Goal: Transaction & Acquisition: Register for event/course

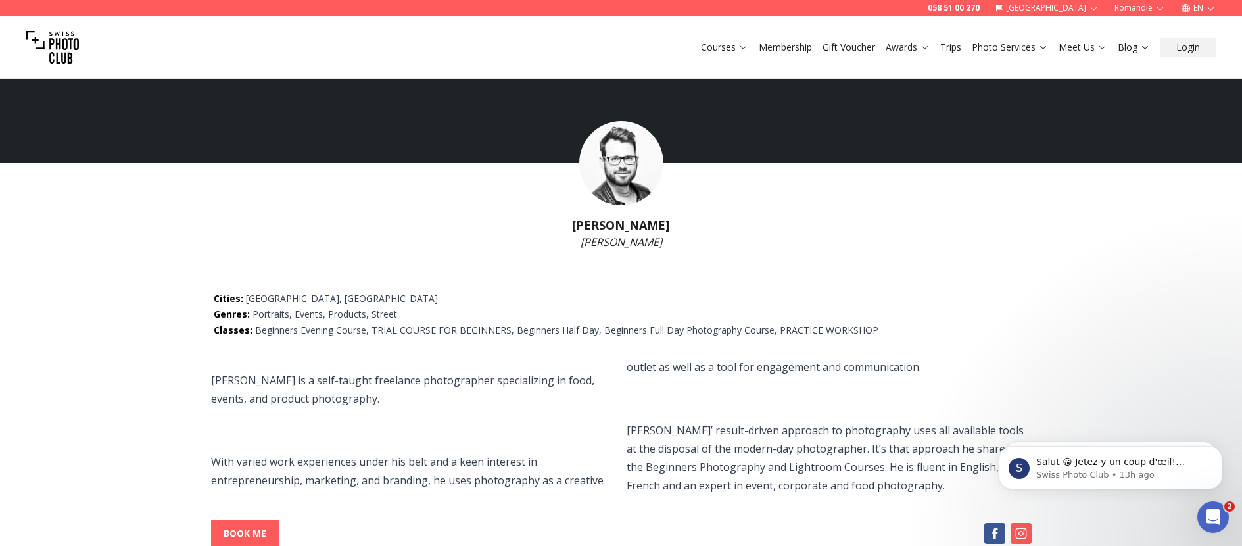
scroll to position [3, 0]
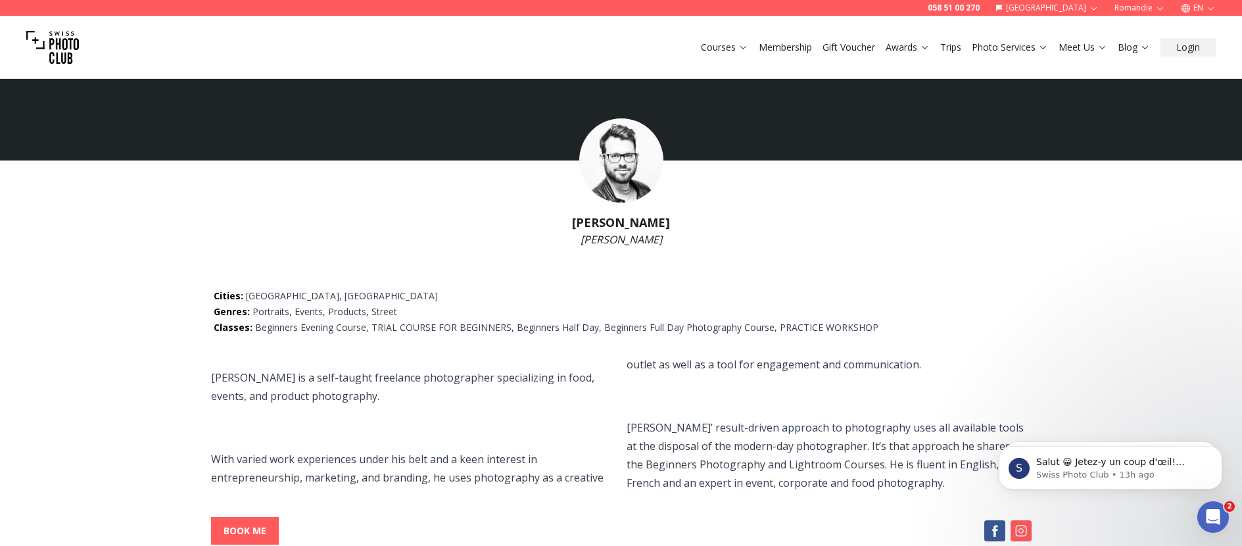
click at [406, 454] on p "With varied work experiences under his belt and a keen interest in entrepreneur…" at bounding box center [621, 425] width 821 height 141
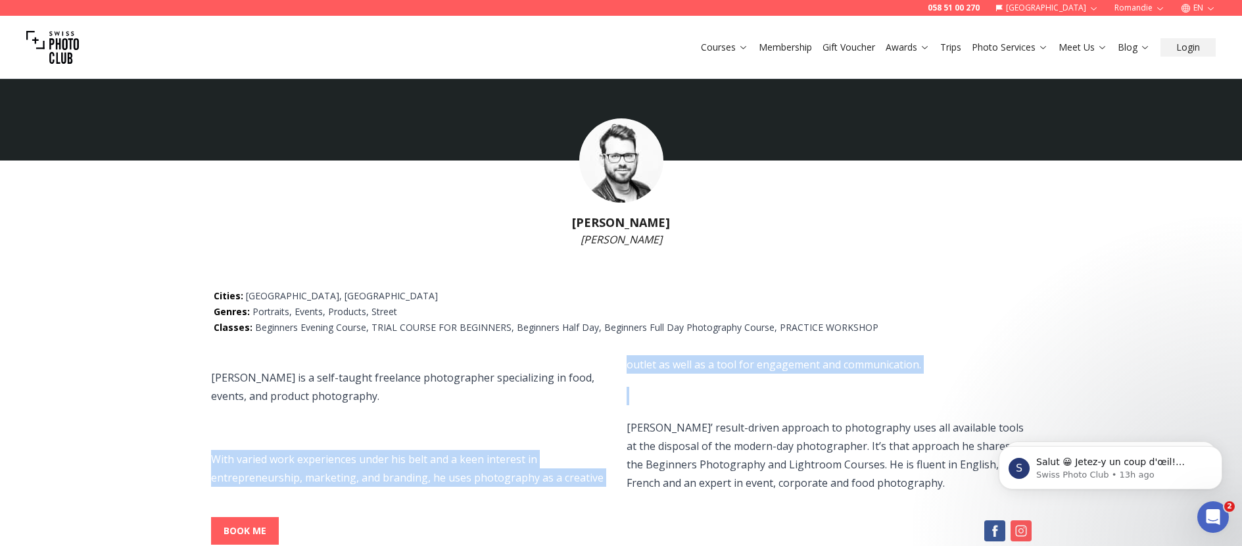
click at [406, 454] on p "With varied work experiences under his belt and a keen interest in entrepreneur…" at bounding box center [621, 425] width 821 height 141
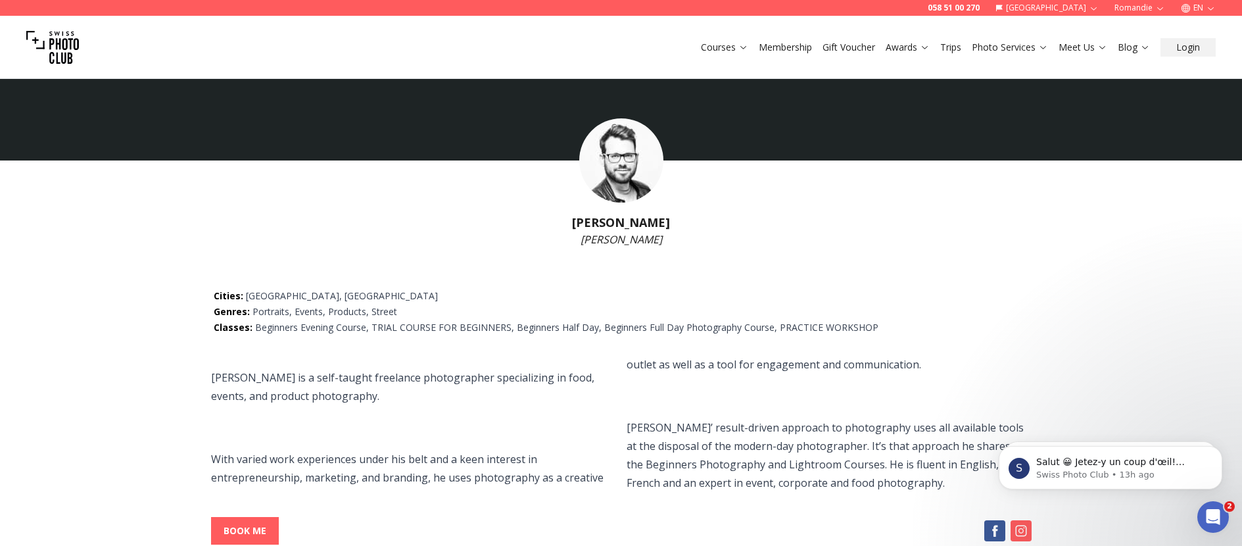
click at [505, 417] on span "András is a self-taught freelance photographer specializing in food, events, an…" at bounding box center [621, 425] width 821 height 141
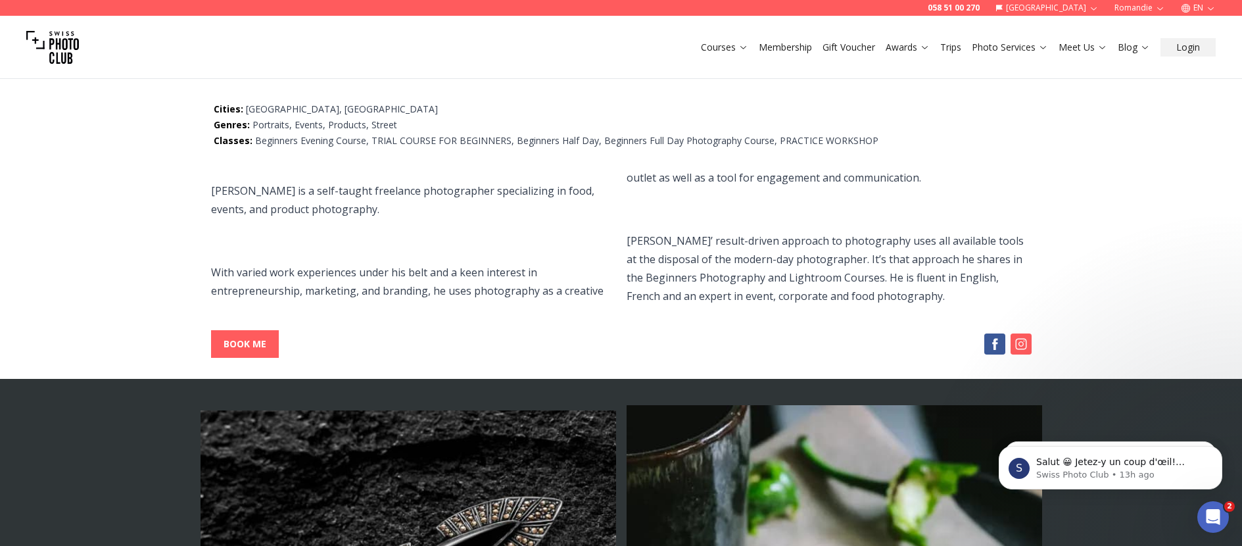
scroll to position [0, 0]
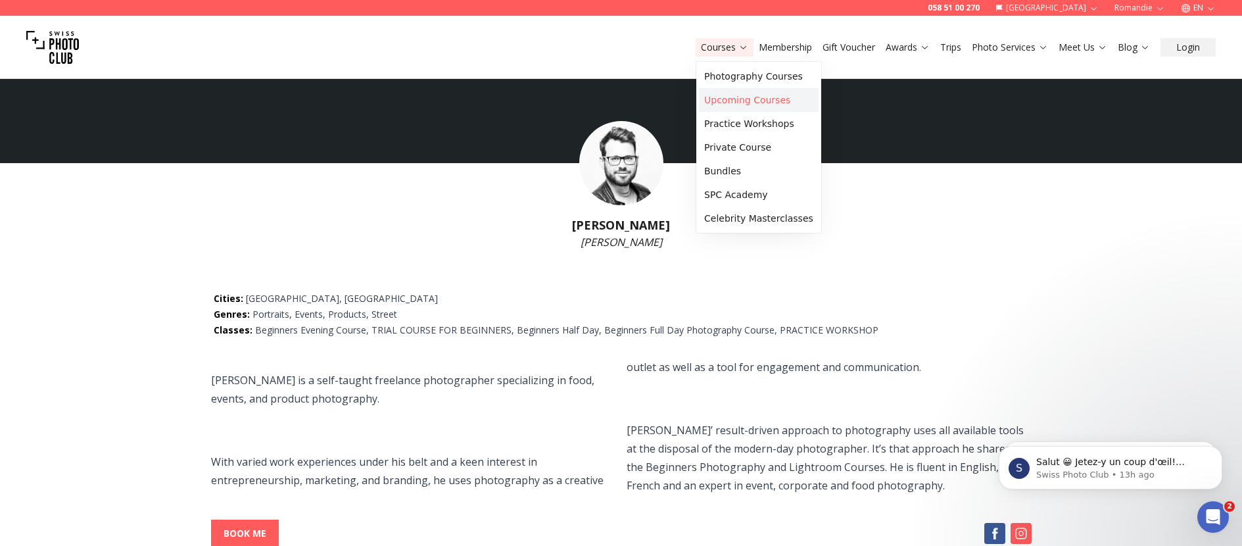
click at [752, 97] on link "Upcoming Courses" at bounding box center [759, 100] width 120 height 24
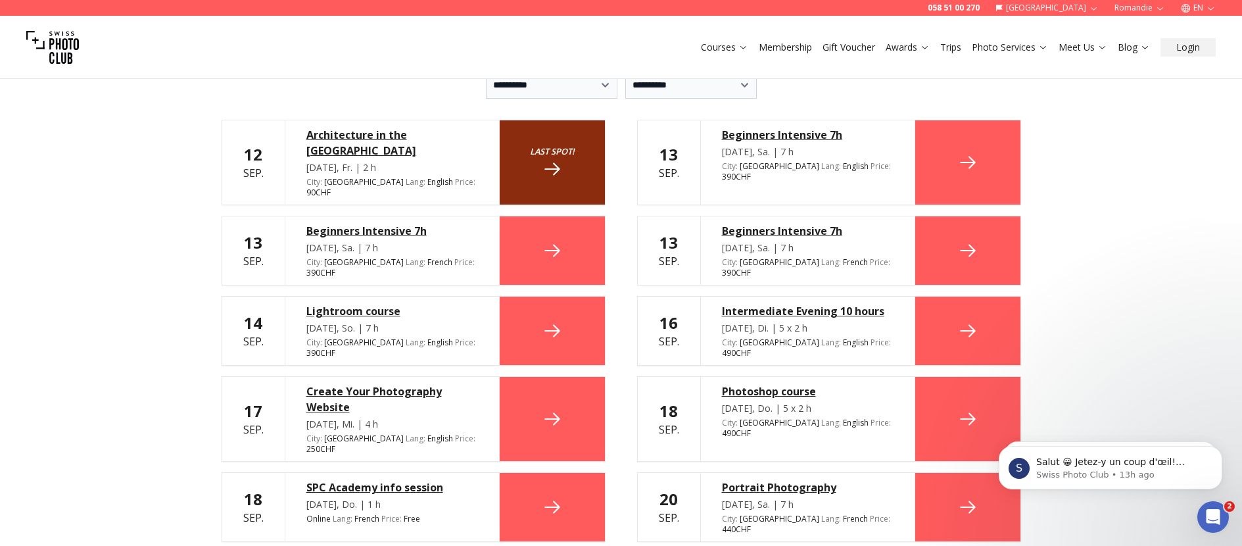
scroll to position [320, 0]
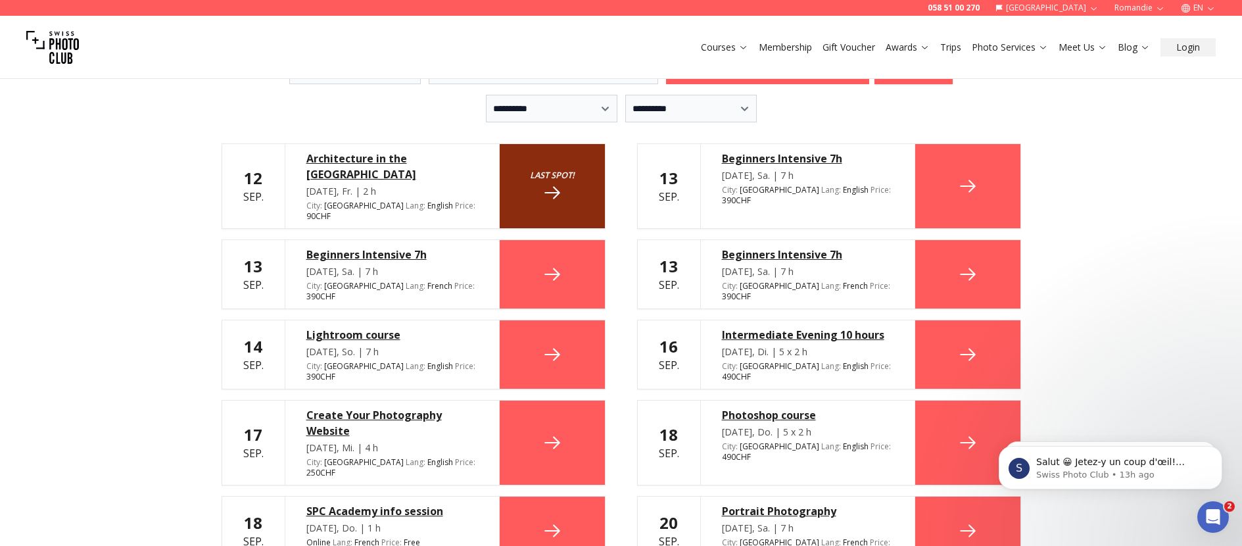
click at [789, 157] on div "Beginners Intensive 7h" at bounding box center [808, 159] width 172 height 16
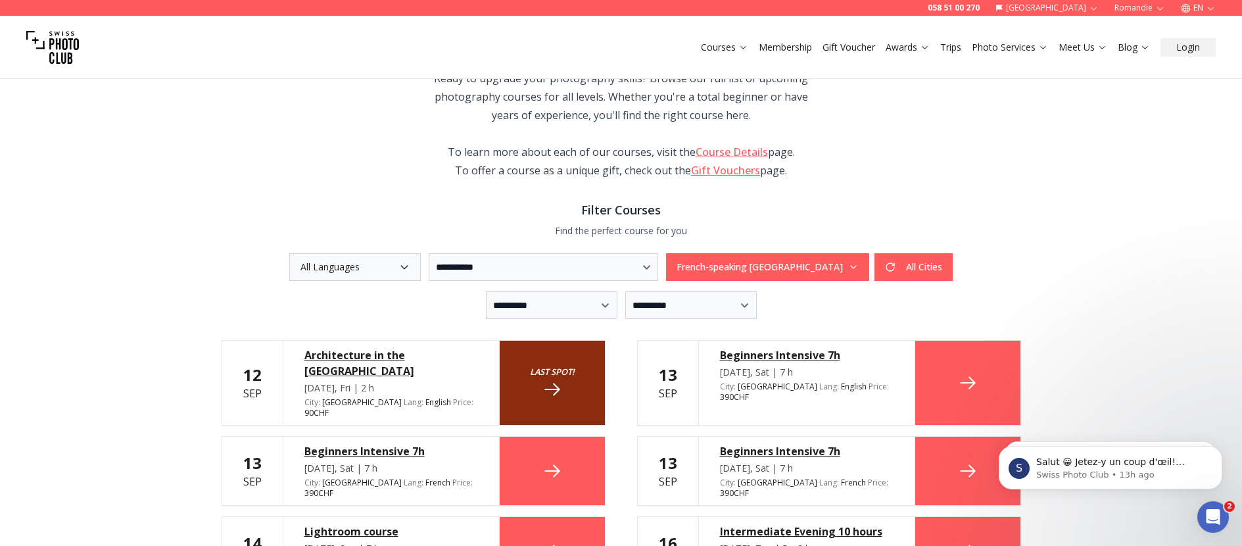
scroll to position [253, 0]
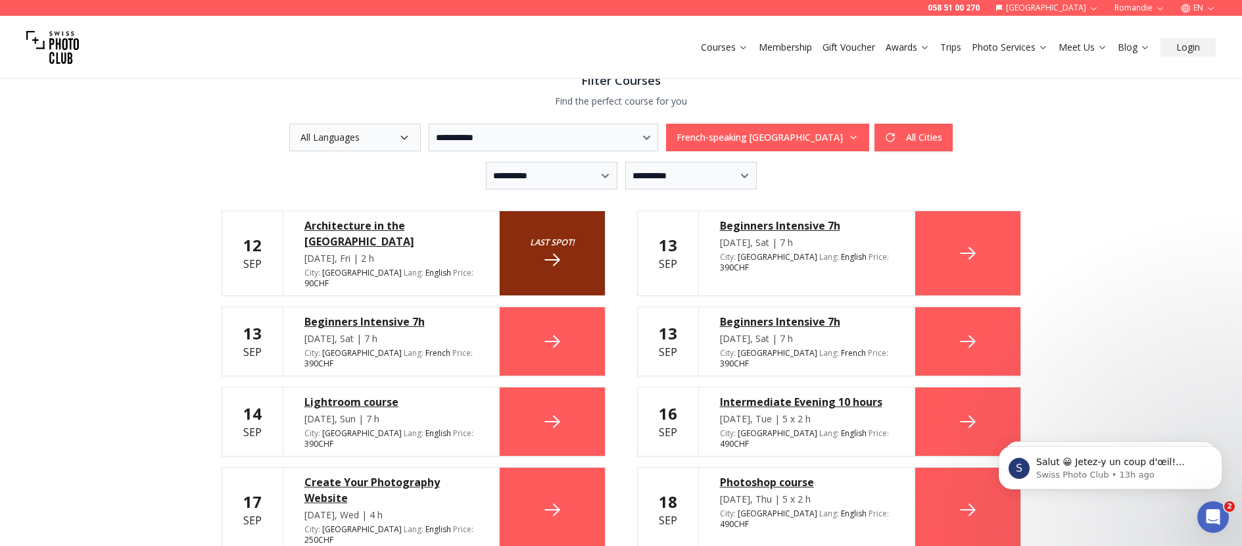
click at [740, 226] on div "Beginners Intensive 7h" at bounding box center [807, 226] width 174 height 16
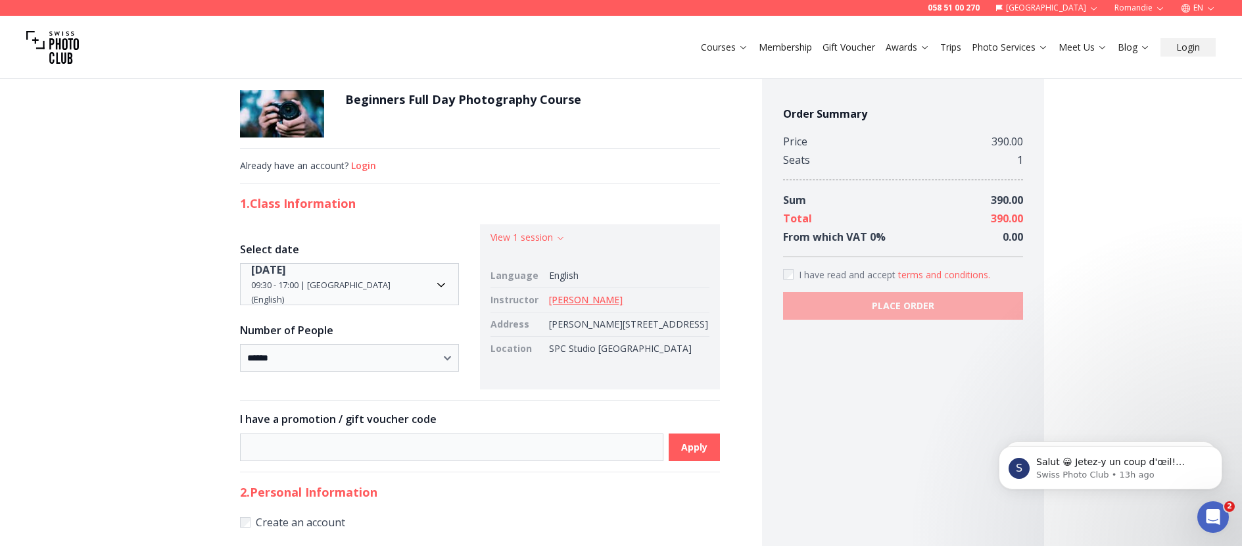
scroll to position [13, 0]
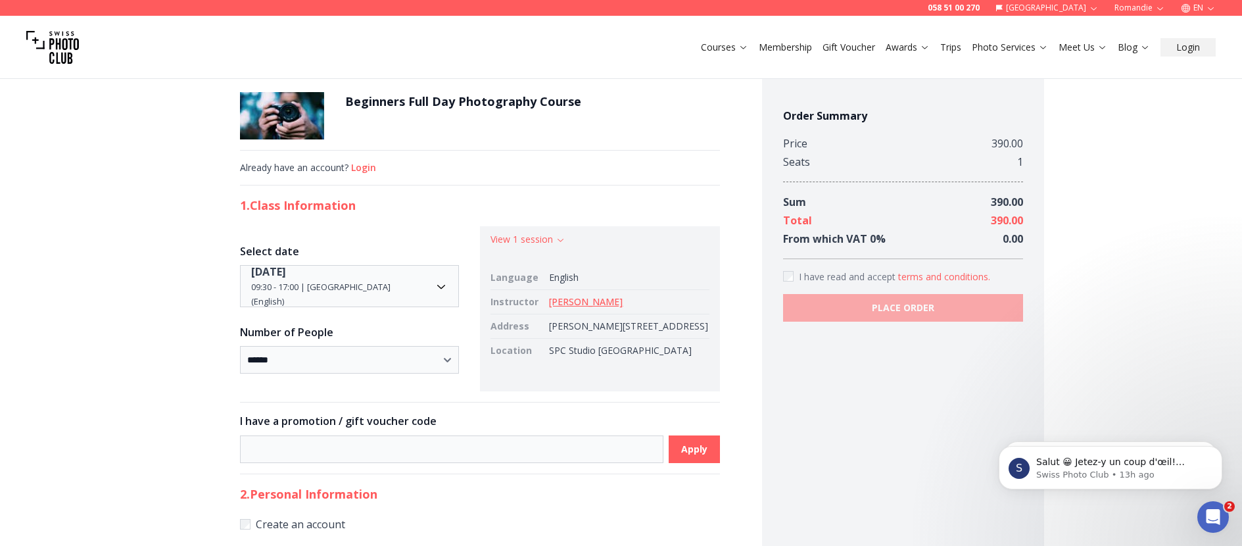
click at [481, 100] on h1 "Beginners Full Day Photography Course" at bounding box center [463, 101] width 236 height 18
click at [296, 114] on img at bounding box center [282, 115] width 84 height 47
click at [601, 105] on div "Beginners Full Day Photography Course" at bounding box center [480, 115] width 480 height 47
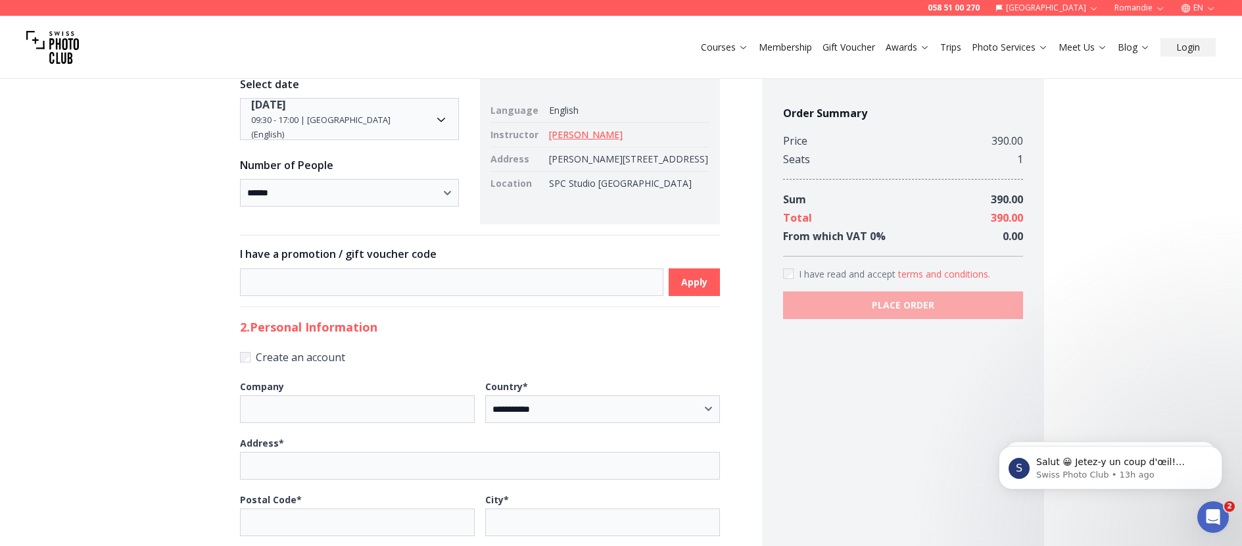
scroll to position [0, 0]
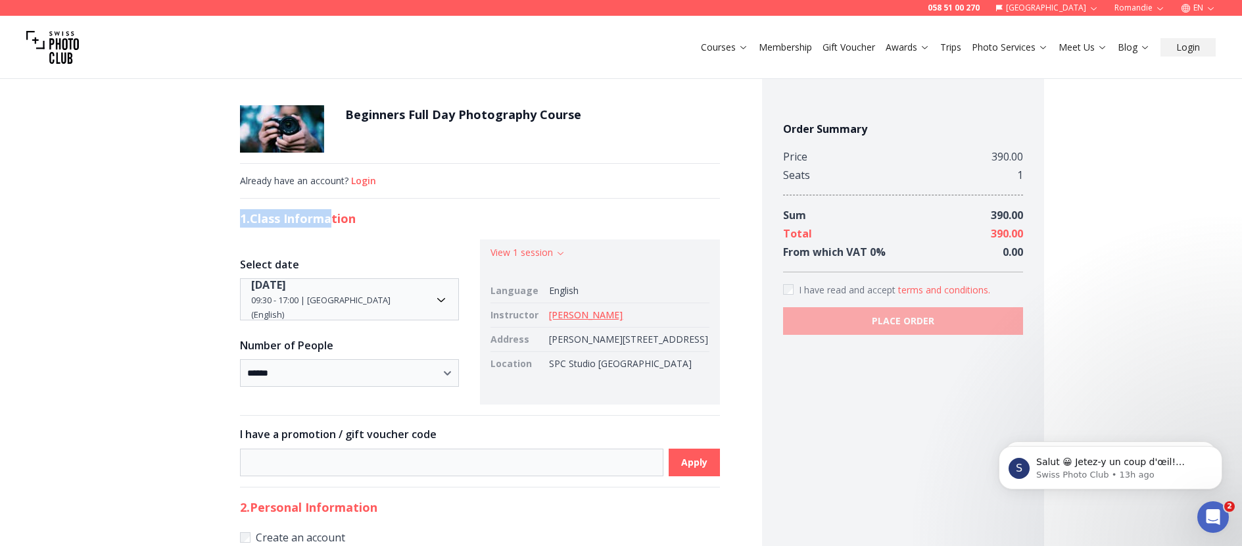
click at [353, 221] on h2 "1. Class Information" at bounding box center [480, 218] width 480 height 18
click at [354, 220] on h2 "1. Class Information" at bounding box center [480, 218] width 480 height 18
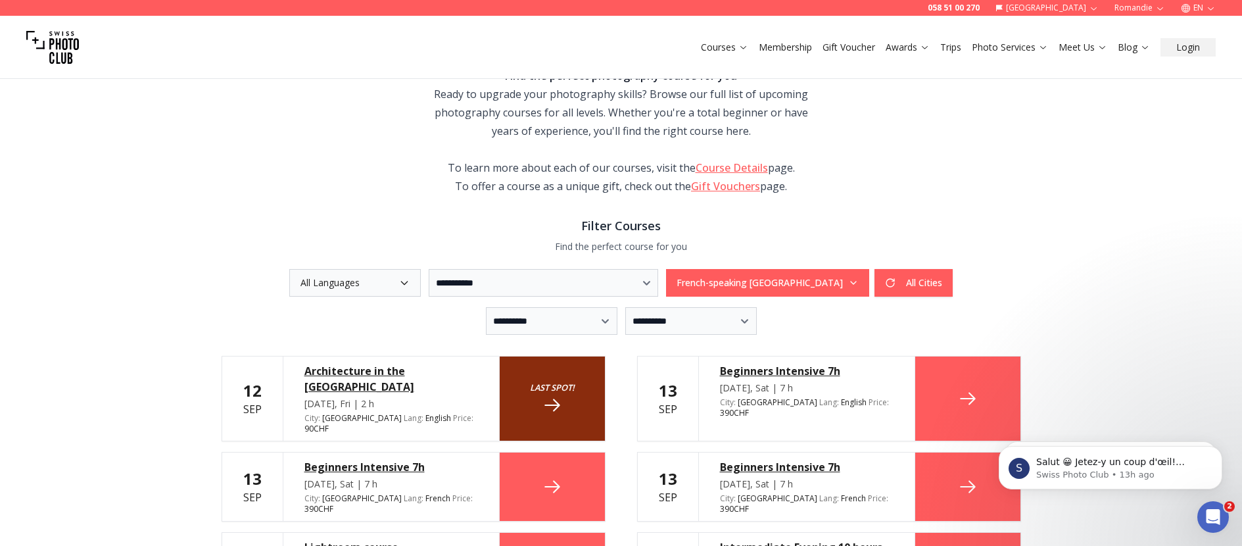
scroll to position [232, 0]
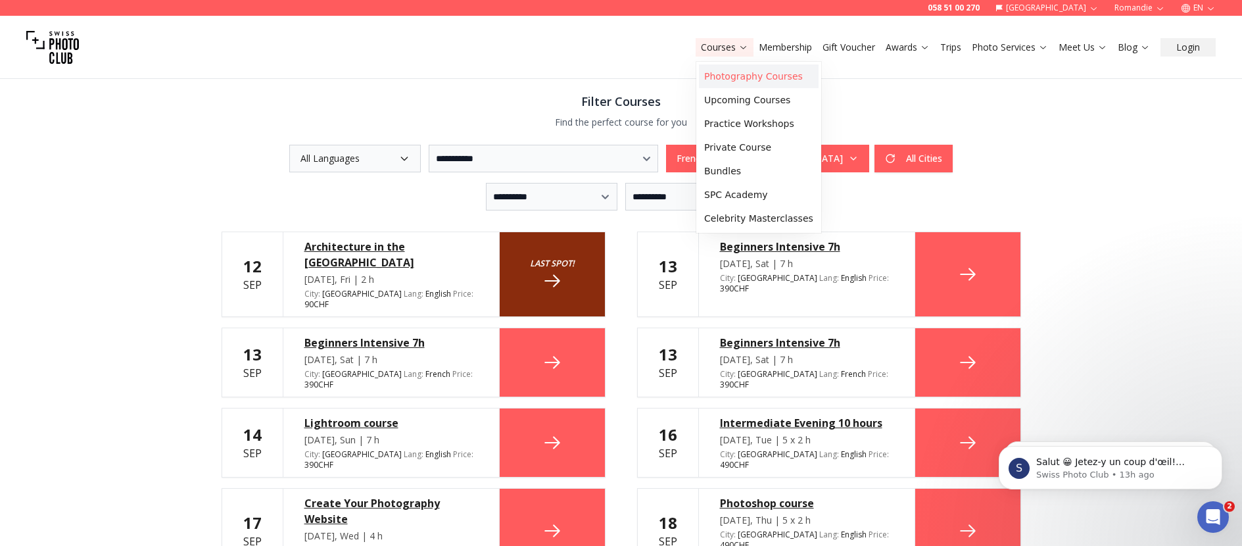
click at [741, 83] on link "Photography Courses" at bounding box center [759, 76] width 120 height 24
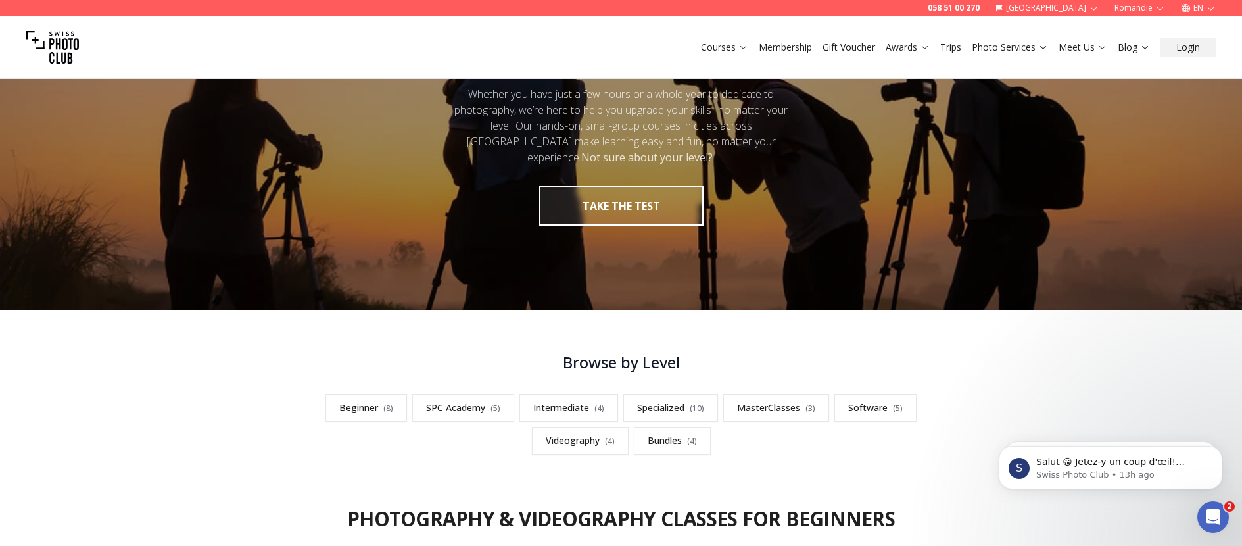
scroll to position [391, 0]
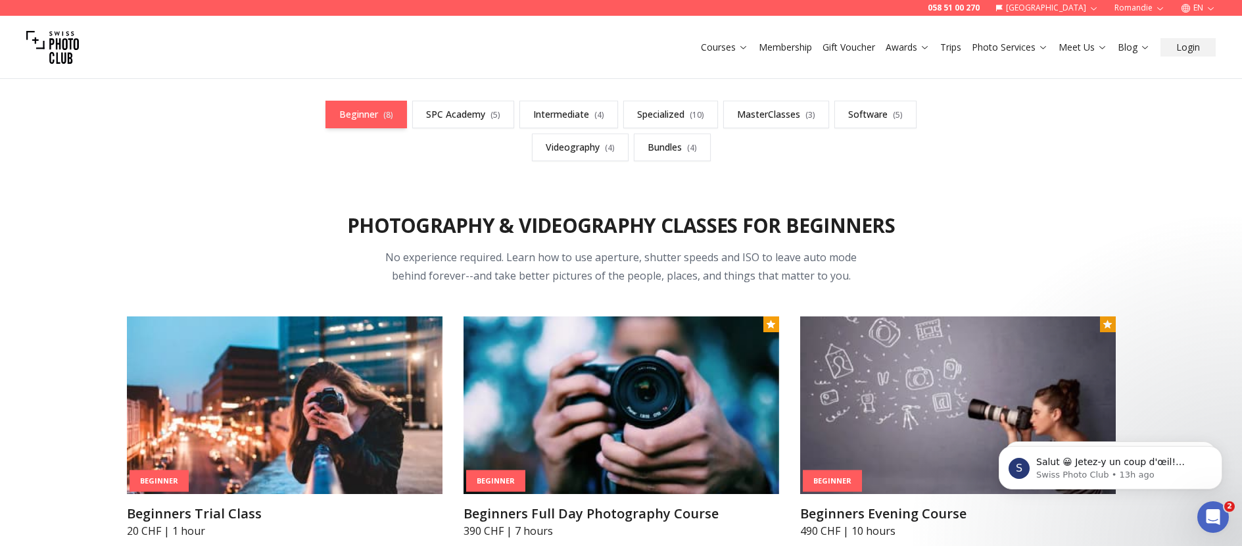
click at [358, 112] on link "Beginner ( 8 )" at bounding box center [367, 115] width 82 height 28
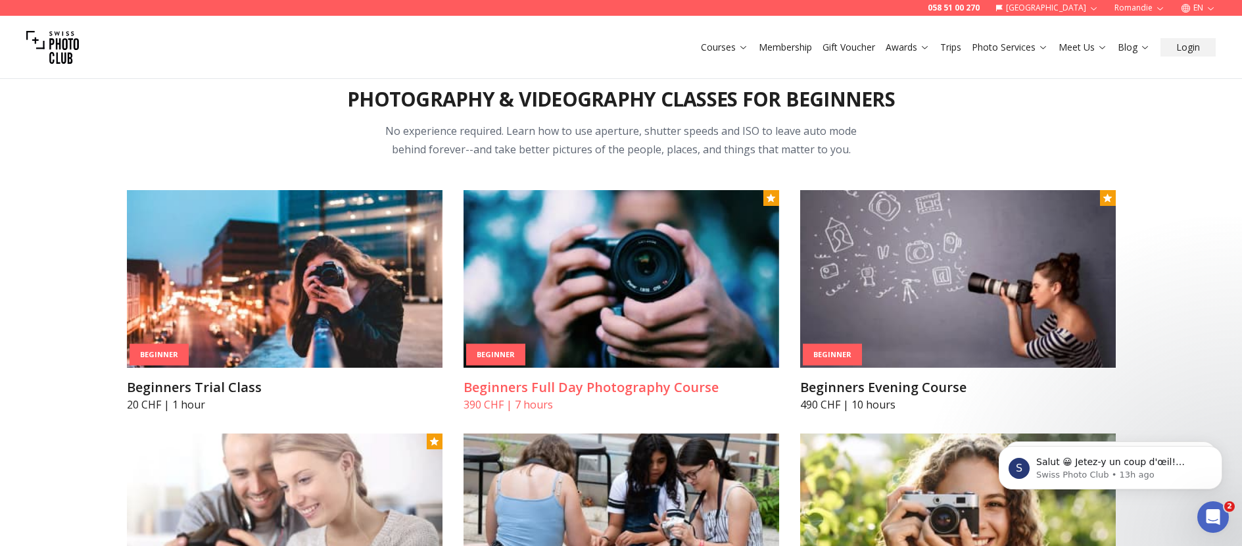
scroll to position [518, 0]
click at [524, 381] on h3 "Beginners Full Day Photography Course" at bounding box center [622, 387] width 316 height 18
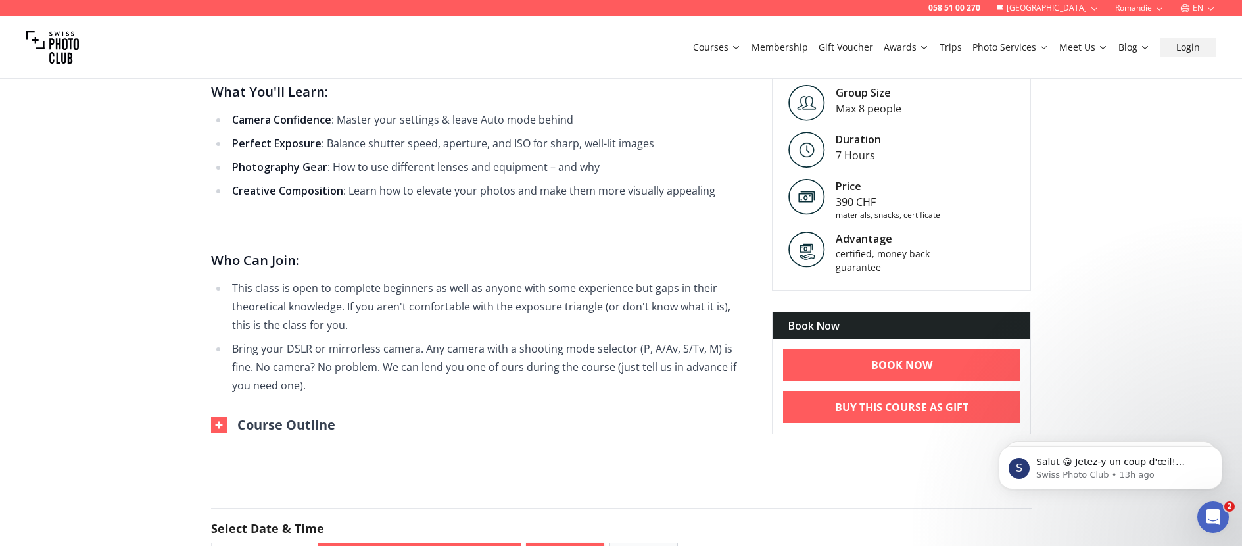
scroll to position [756, 0]
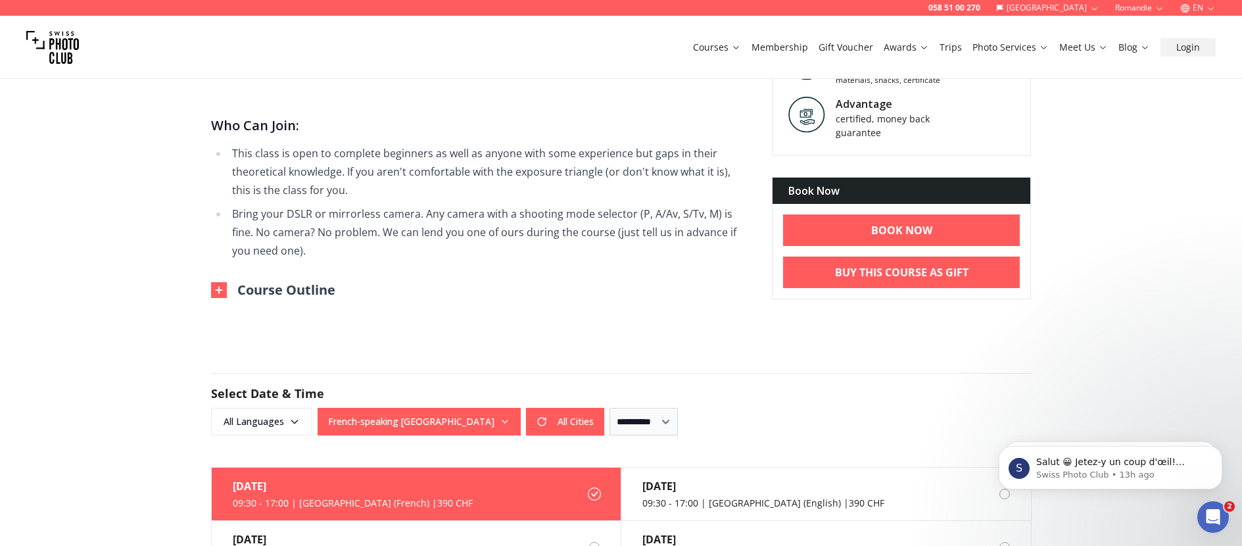
click at [308, 291] on button "Course Outline" at bounding box center [273, 290] width 124 height 18
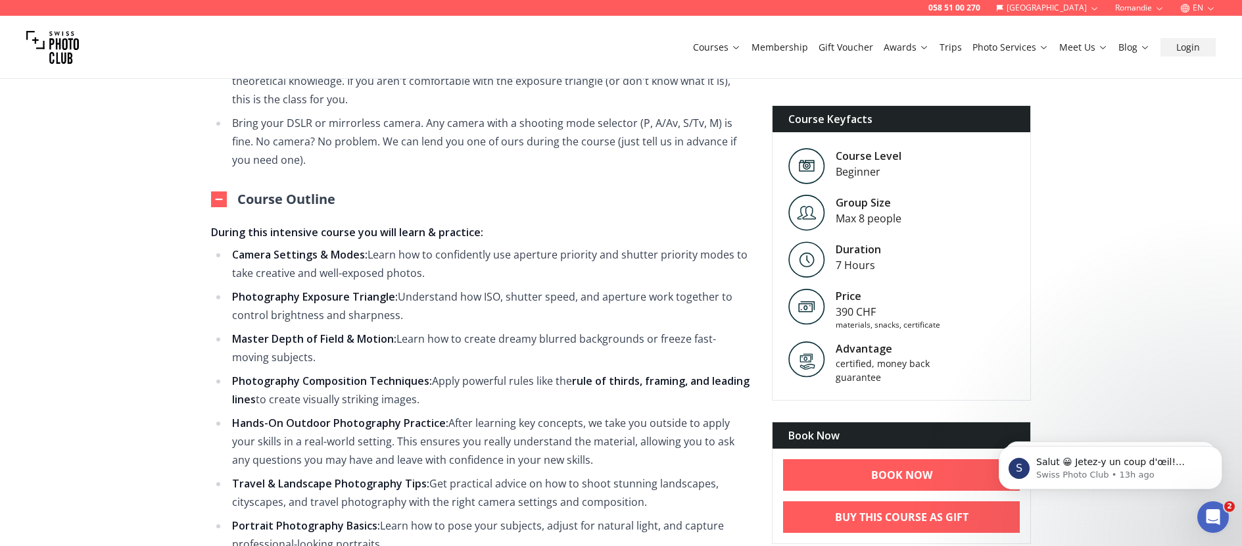
scroll to position [854, 0]
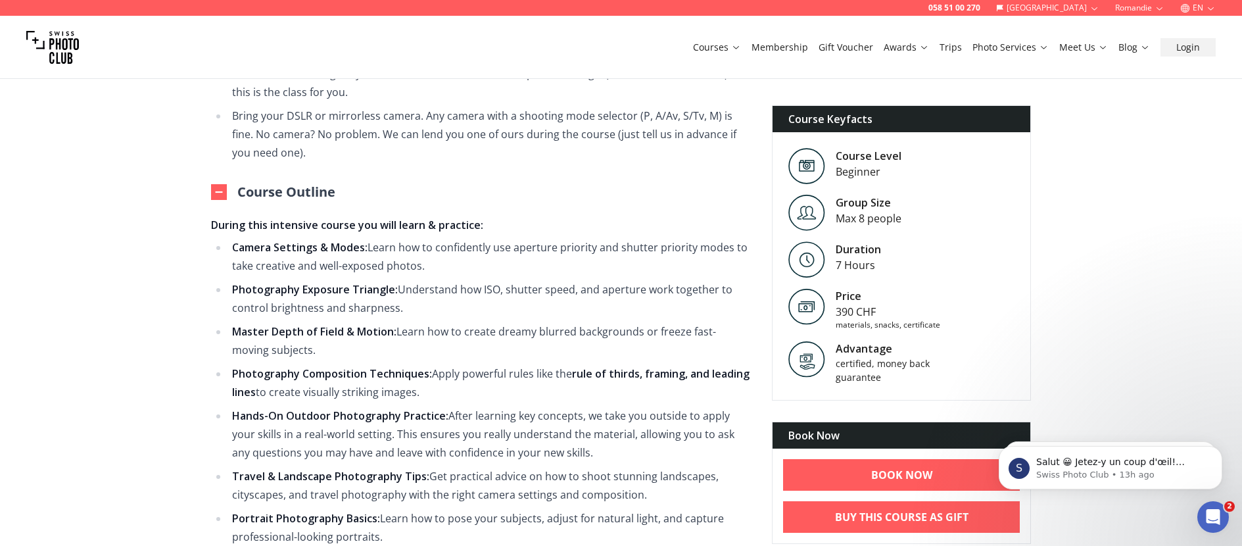
click at [357, 252] on strong "Camera Settings & Modes:" at bounding box center [299, 247] width 135 height 14
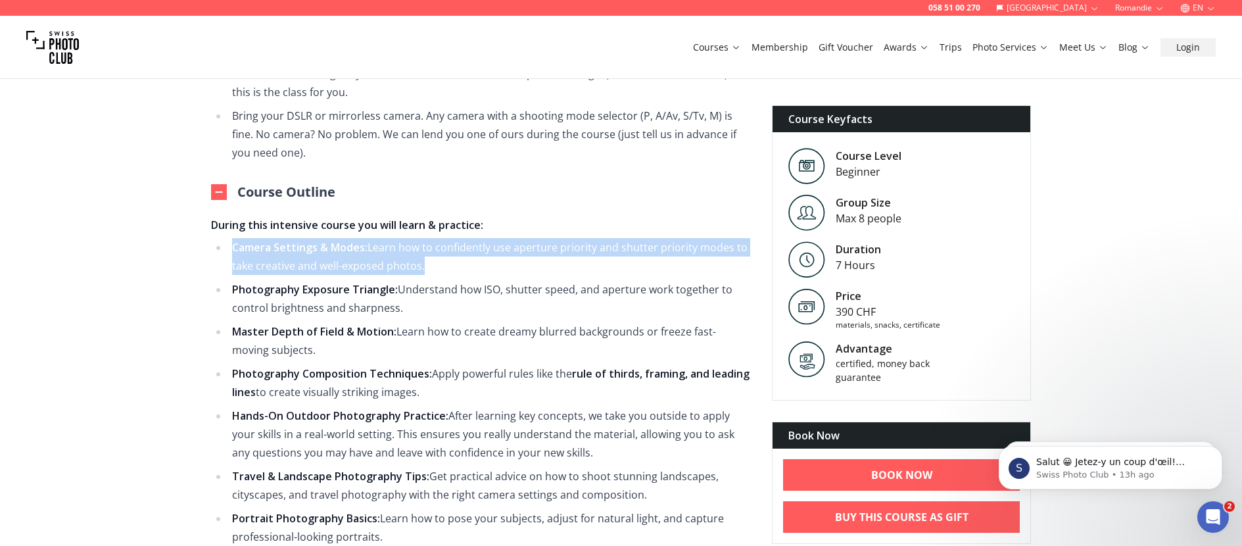
click at [357, 252] on strong "Camera Settings & Modes:" at bounding box center [299, 247] width 135 height 14
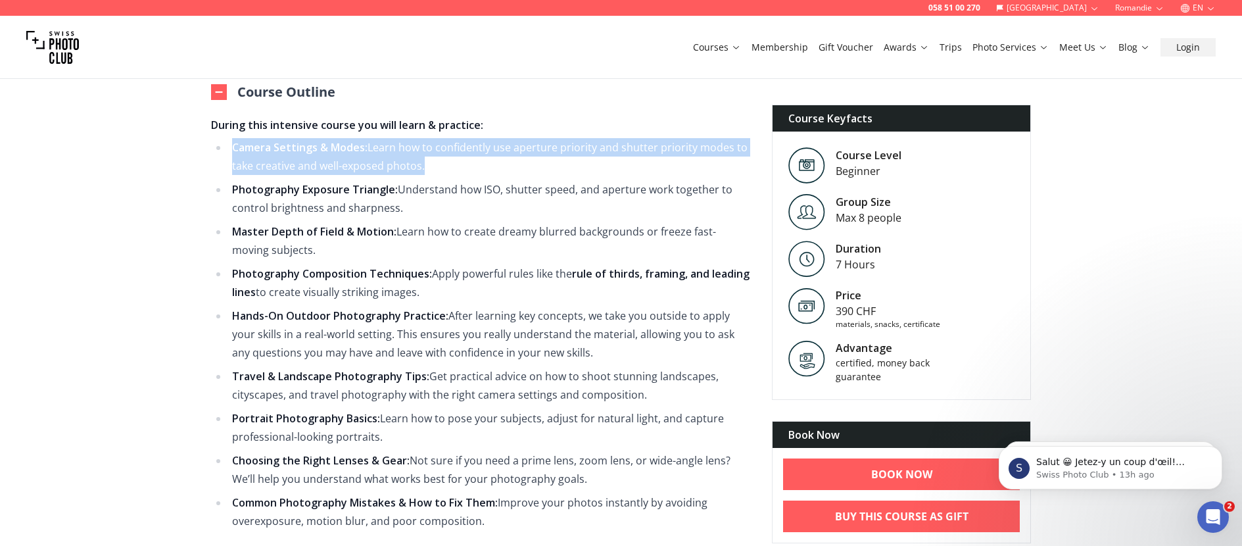
scroll to position [1015, 0]
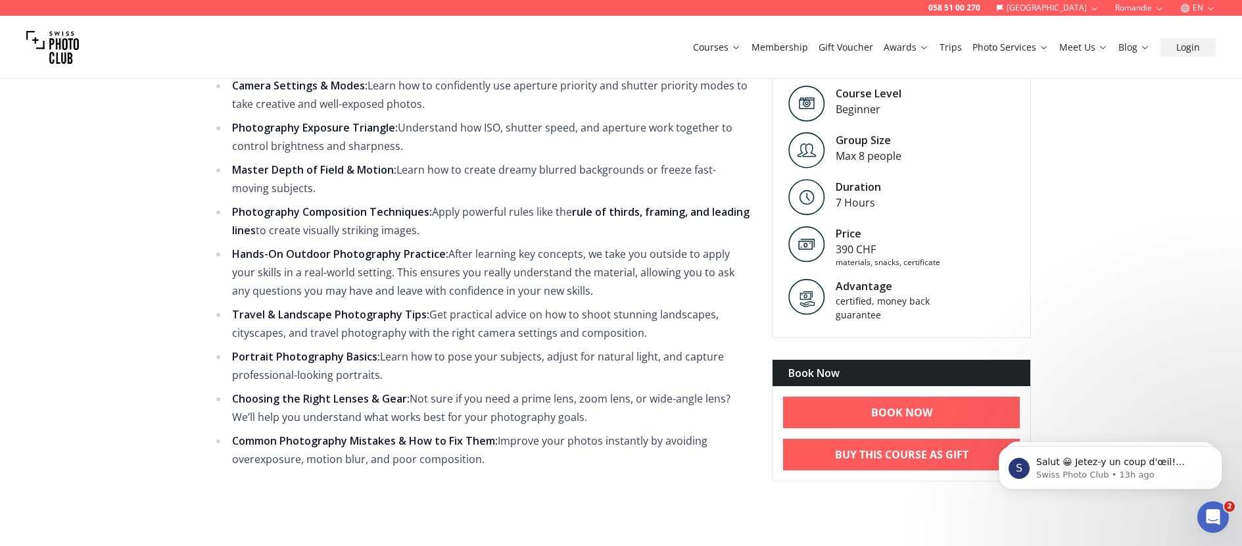
click at [459, 393] on li "Choosing the Right Lenses & Gear: Not sure if you need a prime lens, zoom lens,…" at bounding box center [489, 407] width 523 height 37
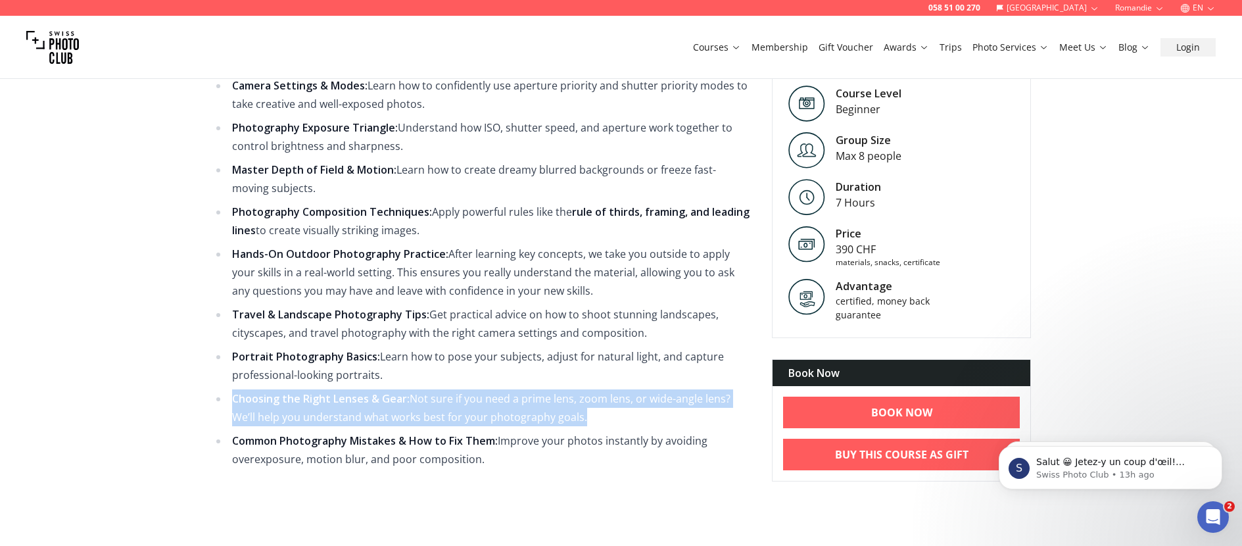
click at [459, 393] on li "Choosing the Right Lenses & Gear: Not sure if you need a prime lens, zoom lens,…" at bounding box center [489, 407] width 523 height 37
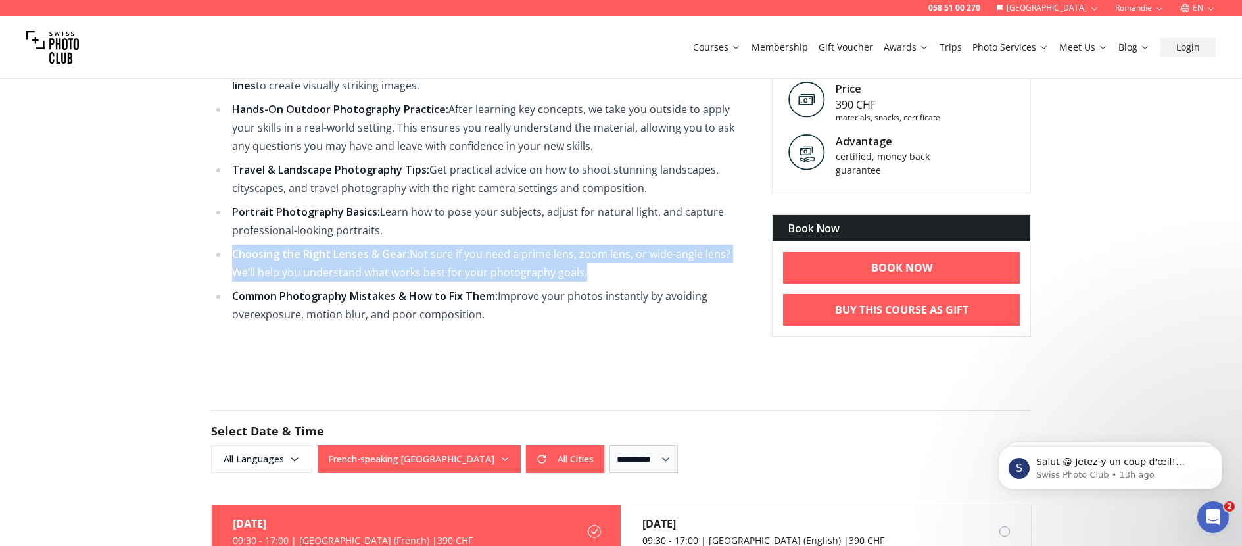
scroll to position [706, 0]
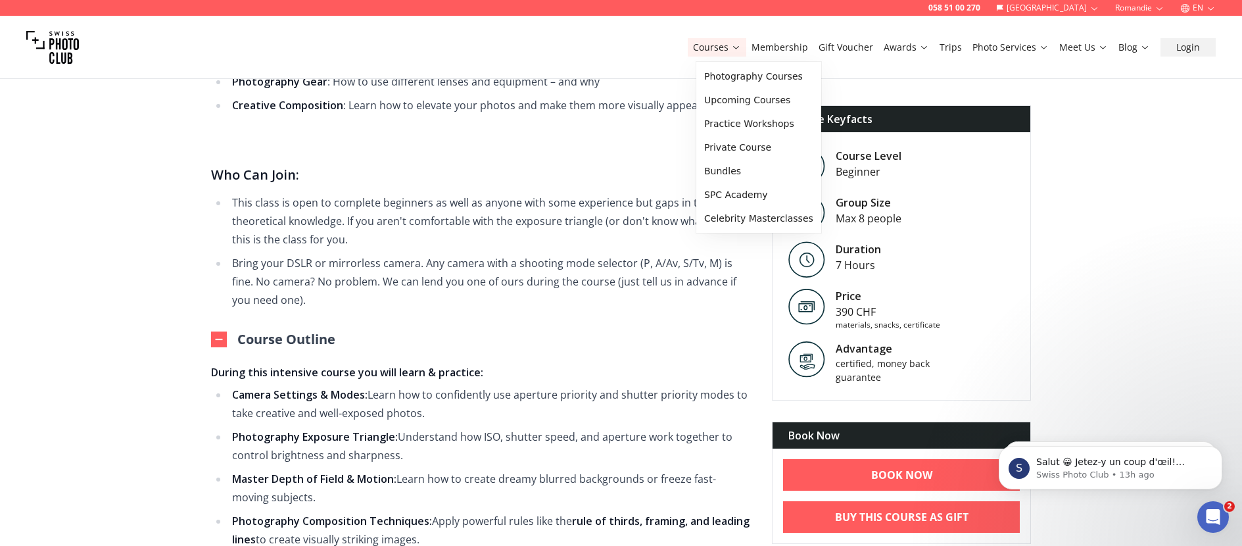
click at [724, 47] on link "Courses" at bounding box center [717, 47] width 48 height 13
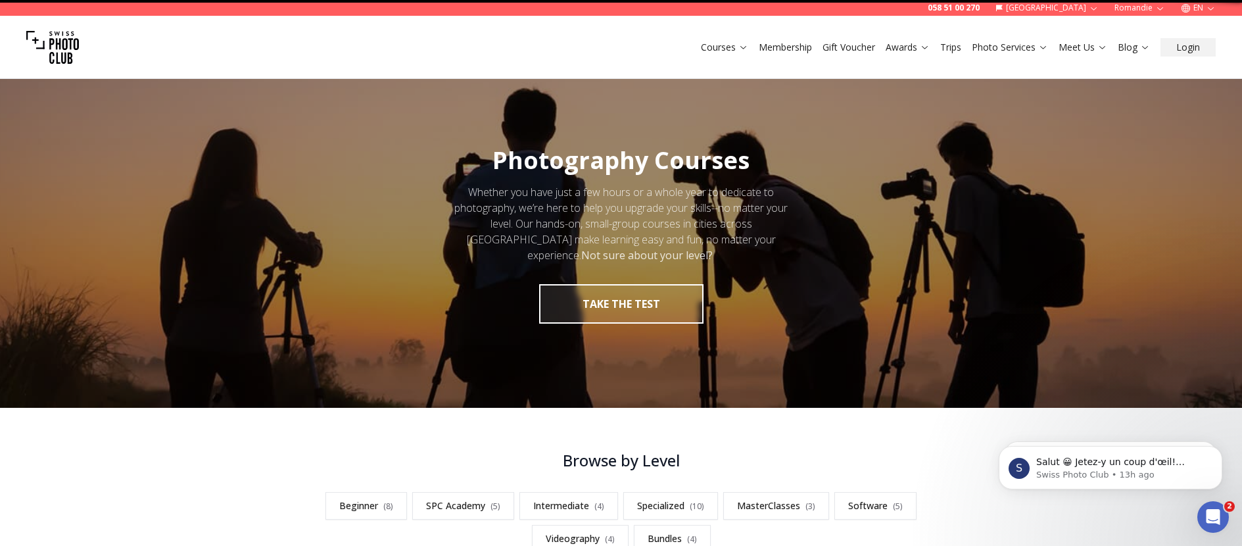
click at [724, 47] on link "Courses" at bounding box center [724, 47] width 47 height 13
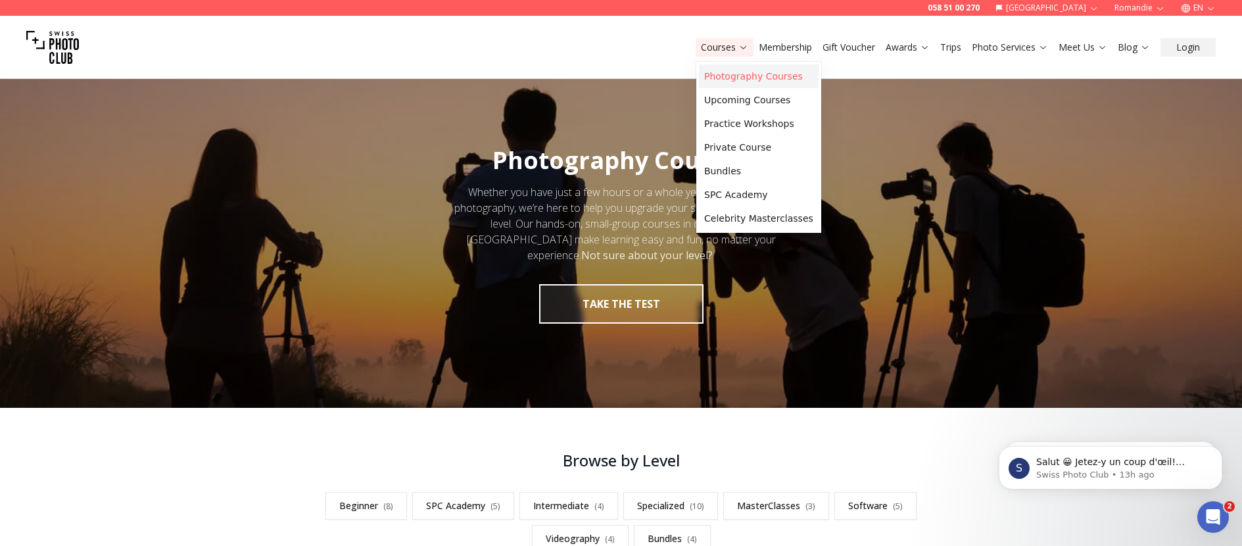
click at [730, 75] on link "Photography Courses" at bounding box center [759, 76] width 120 height 24
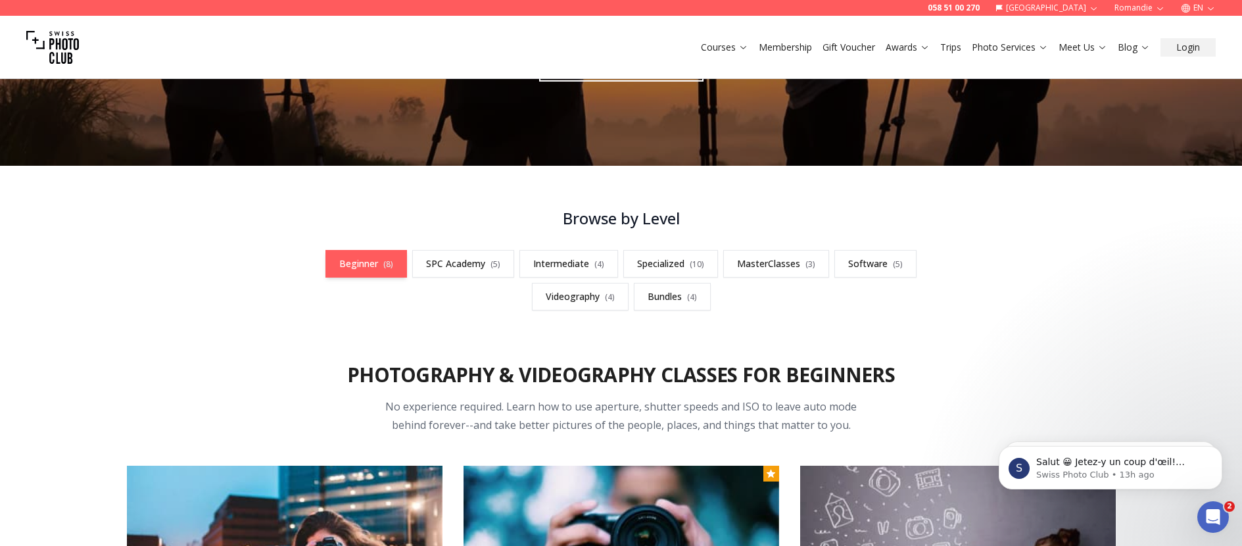
click at [376, 264] on link "Beginner ( 8 )" at bounding box center [367, 264] width 82 height 28
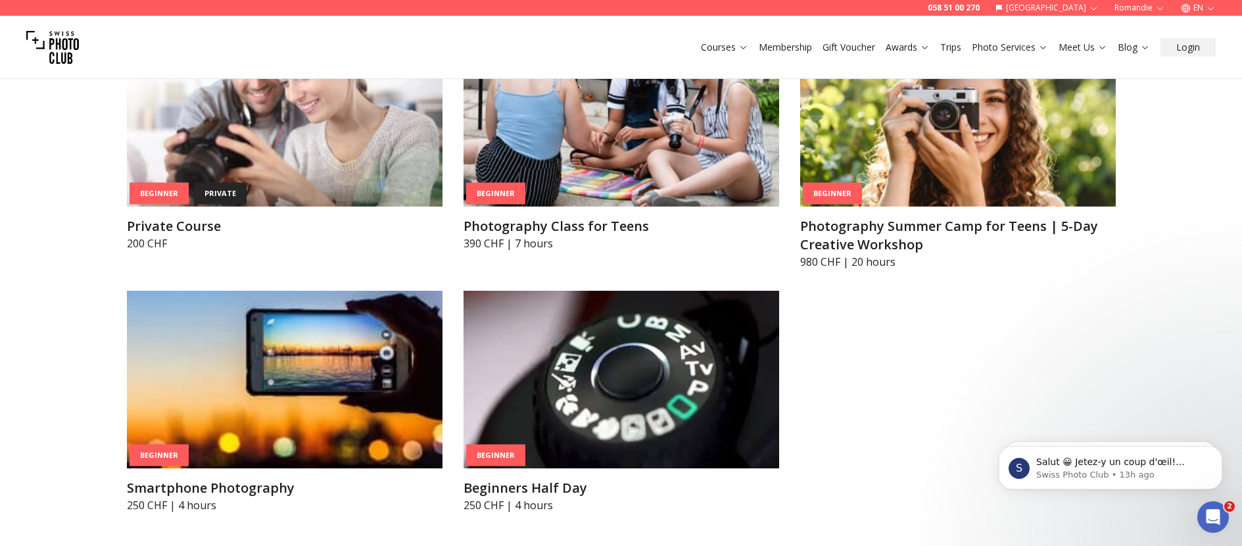
scroll to position [929, 0]
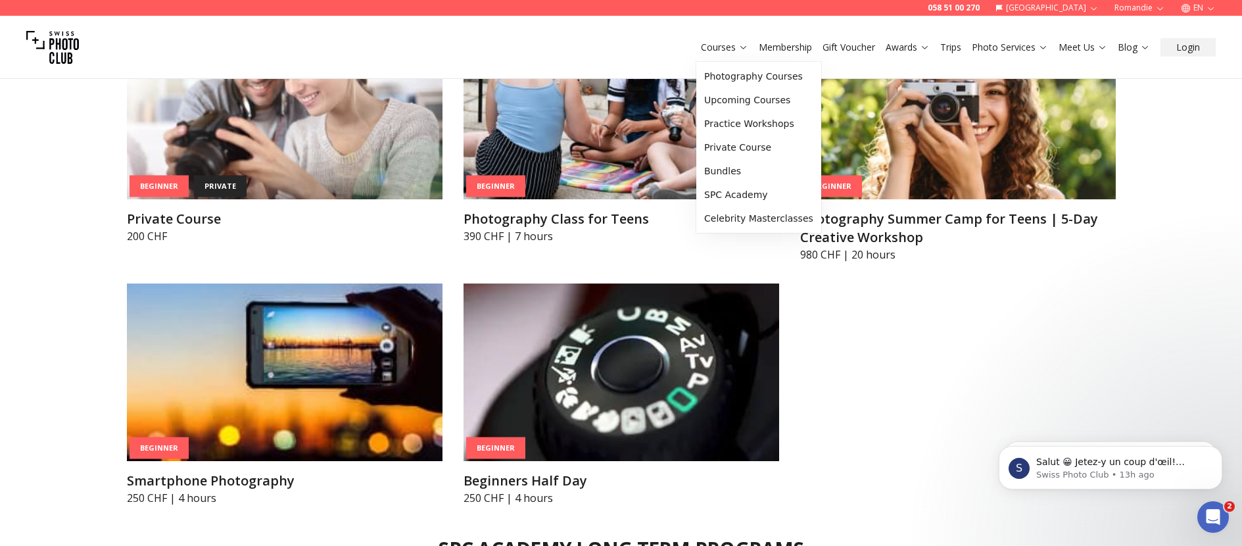
click at [716, 49] on link "Courses" at bounding box center [724, 47] width 47 height 13
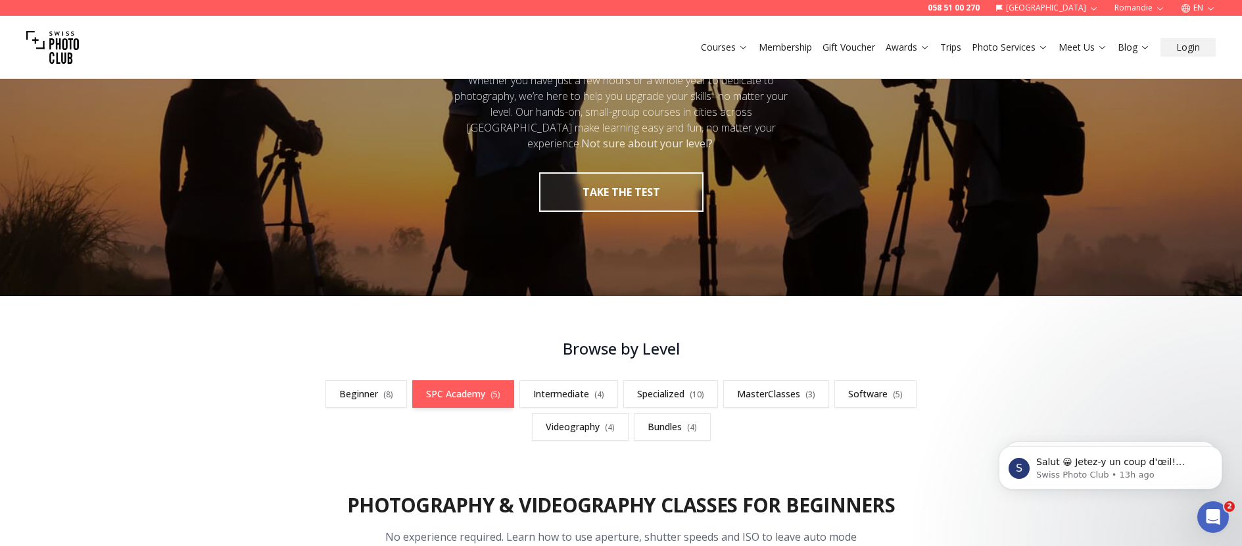
click at [451, 385] on link "SPC Academy ( 5 )" at bounding box center [463, 394] width 102 height 28
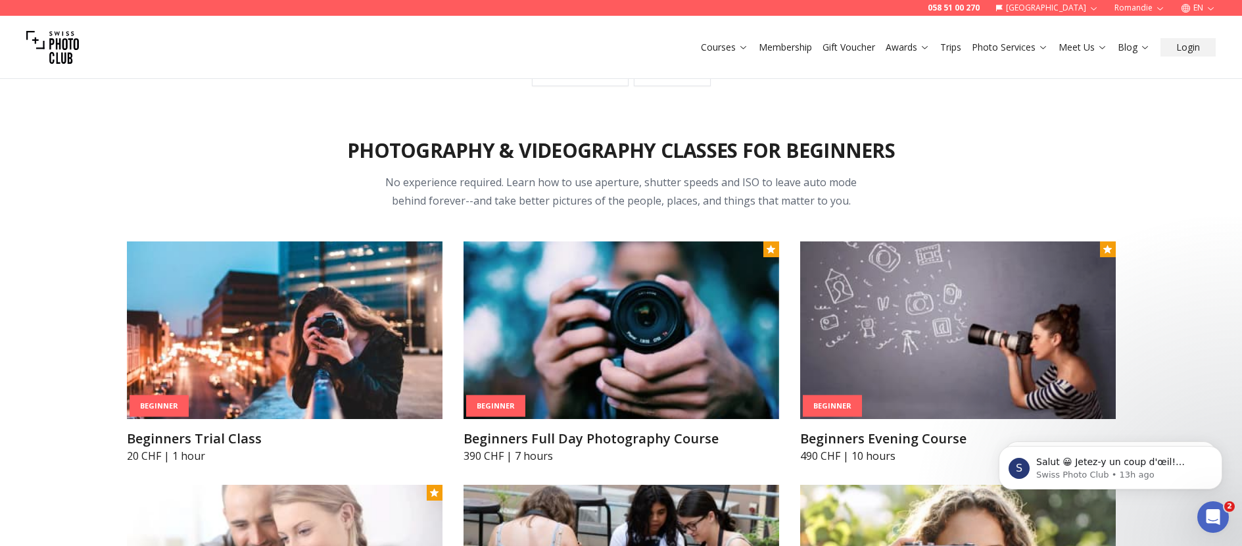
scroll to position [253, 0]
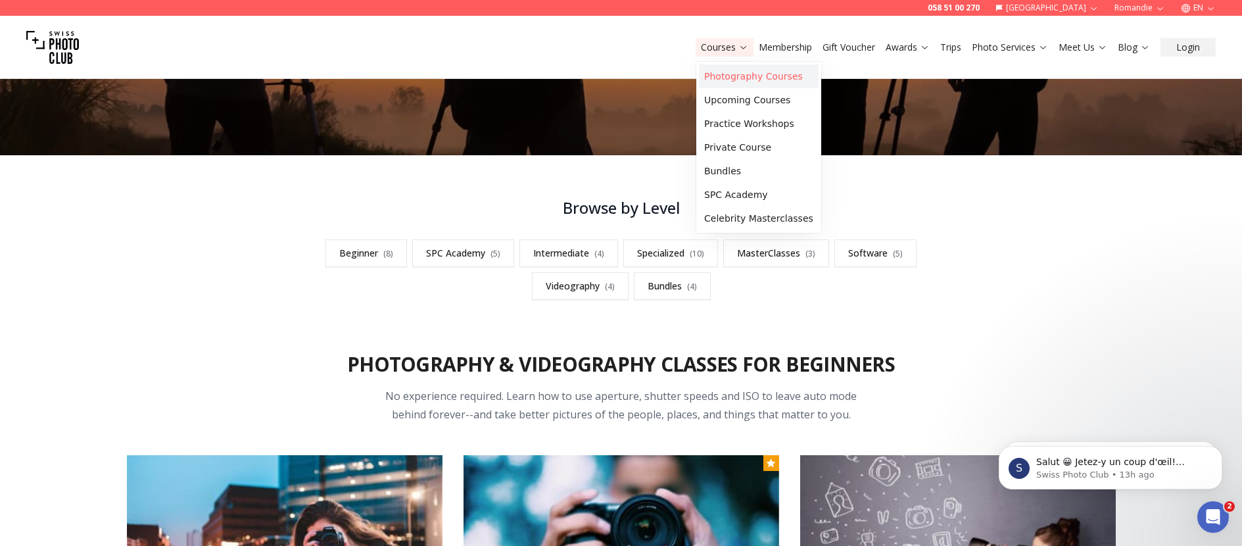
click at [727, 82] on link "Photography Courses" at bounding box center [759, 76] width 120 height 24
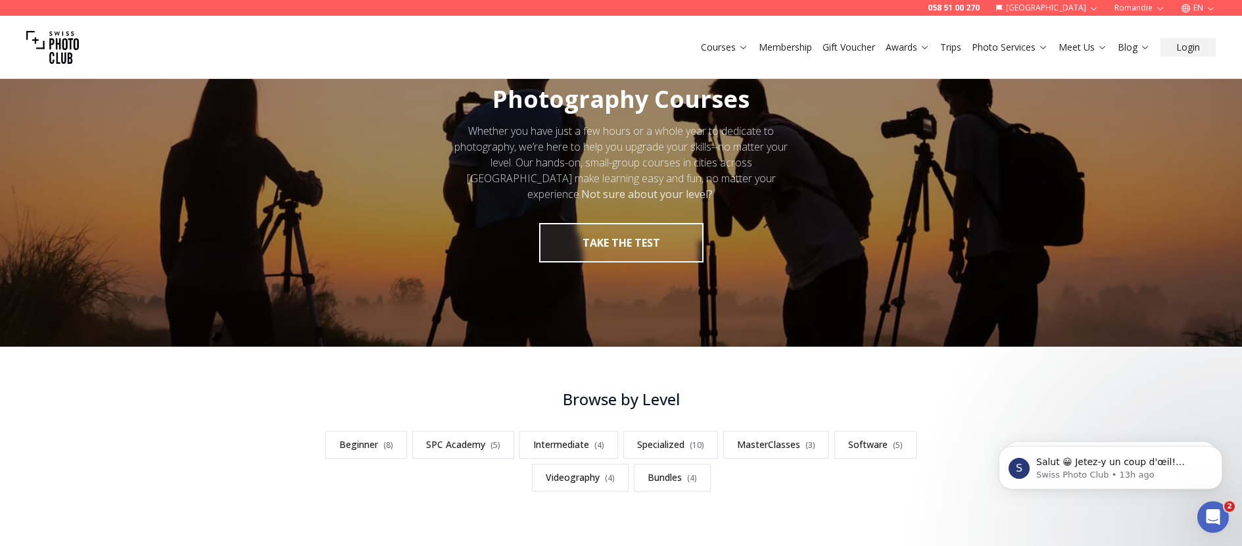
scroll to position [85, 0]
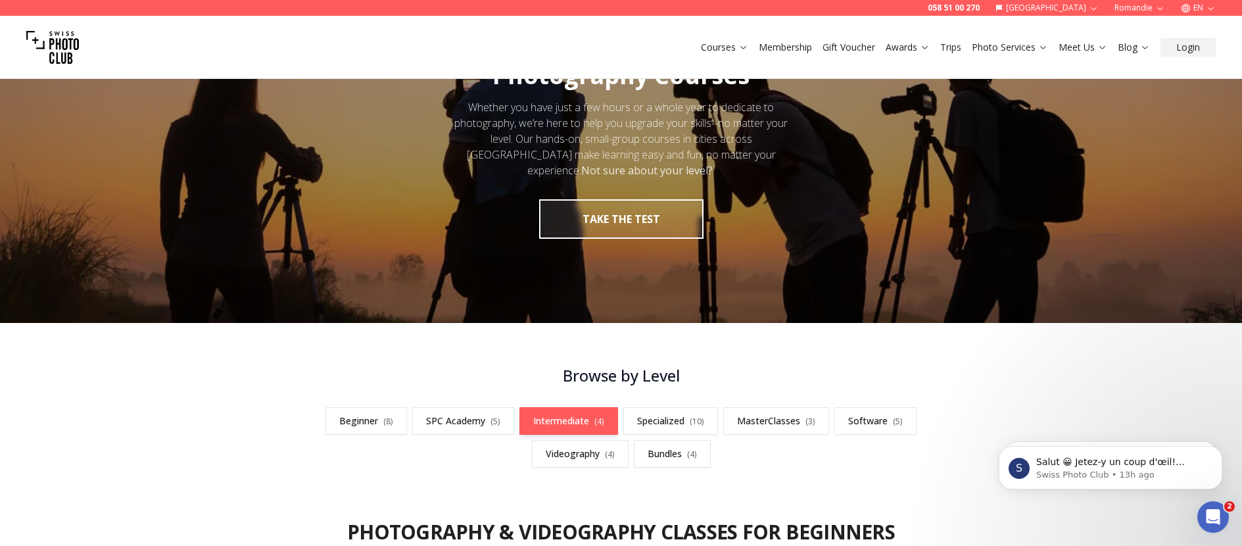
click at [556, 424] on link "Intermediate ( 4 )" at bounding box center [569, 421] width 99 height 28
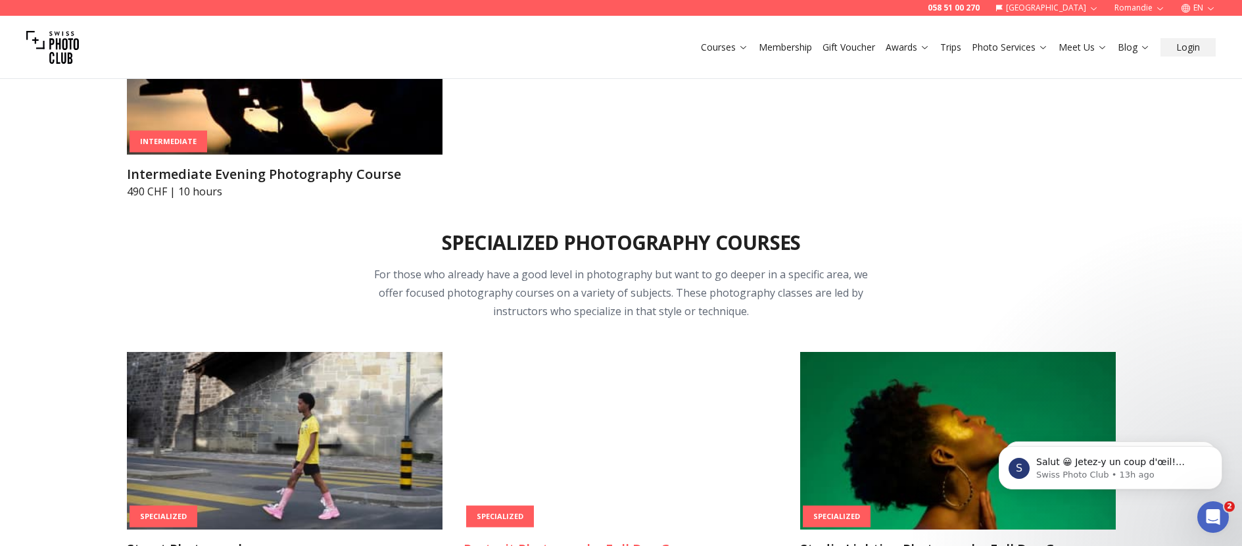
scroll to position [2931, 0]
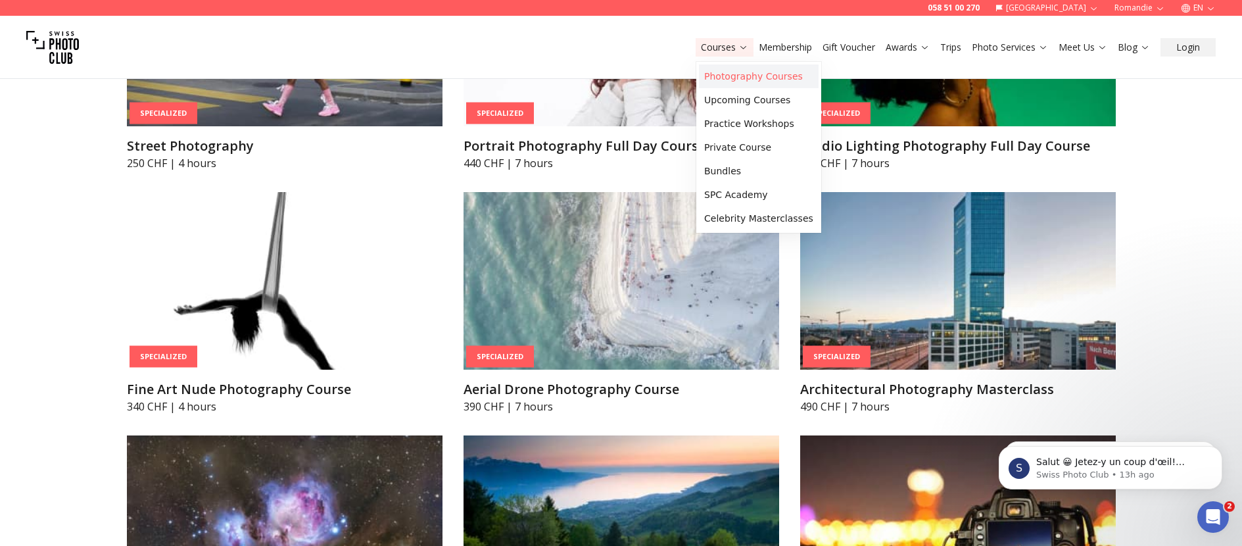
click at [734, 85] on link "Photography Courses" at bounding box center [759, 76] width 120 height 24
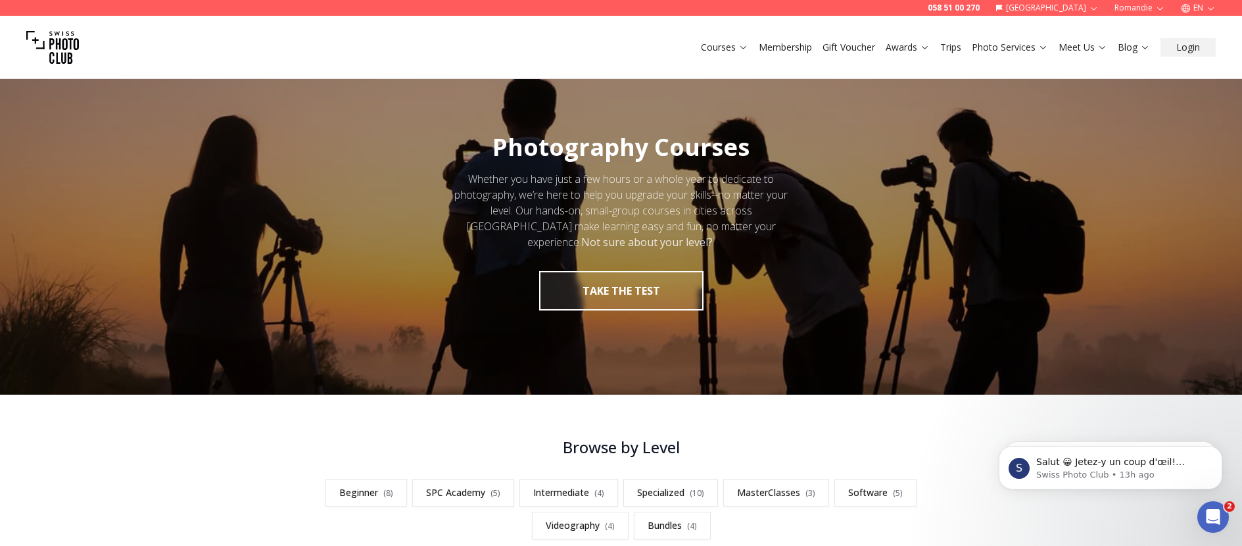
scroll to position [214, 0]
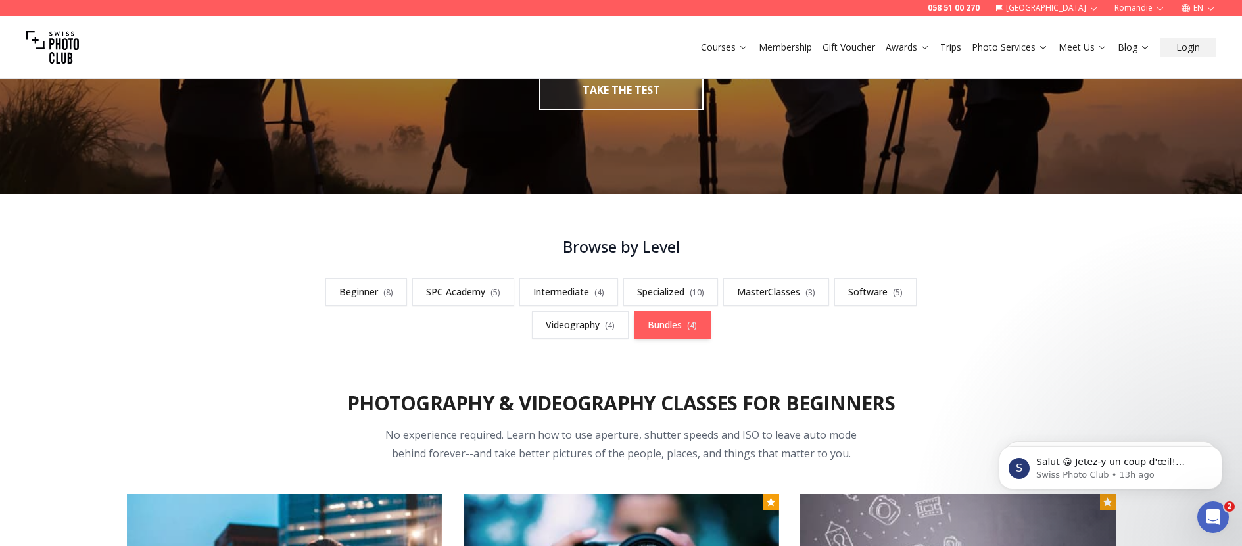
click at [683, 319] on link "Bundles ( 4 )" at bounding box center [672, 325] width 77 height 28
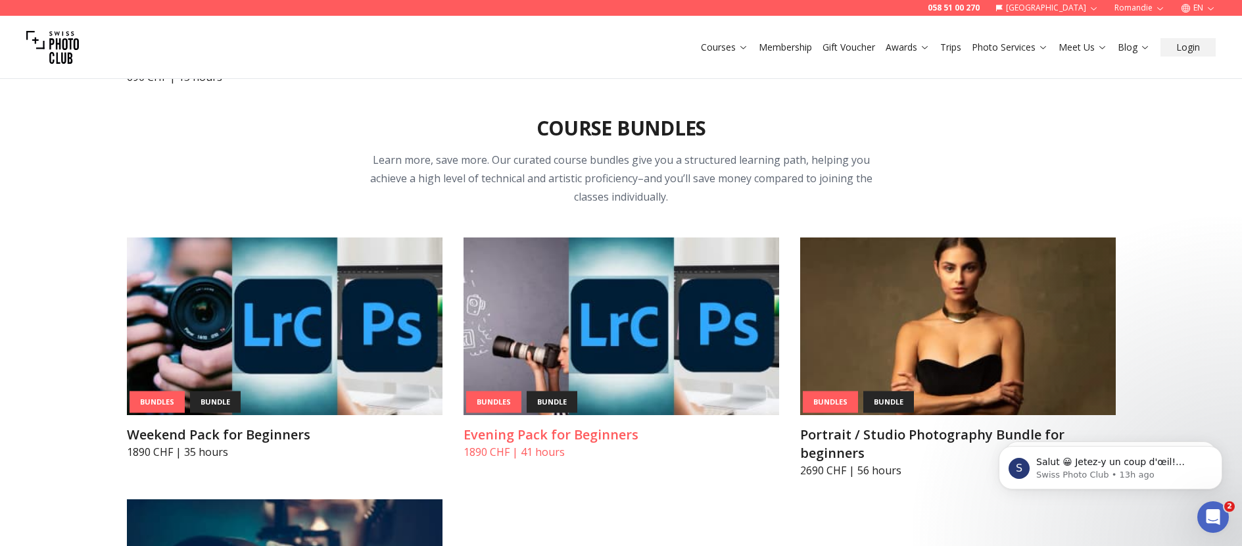
scroll to position [5380, 0]
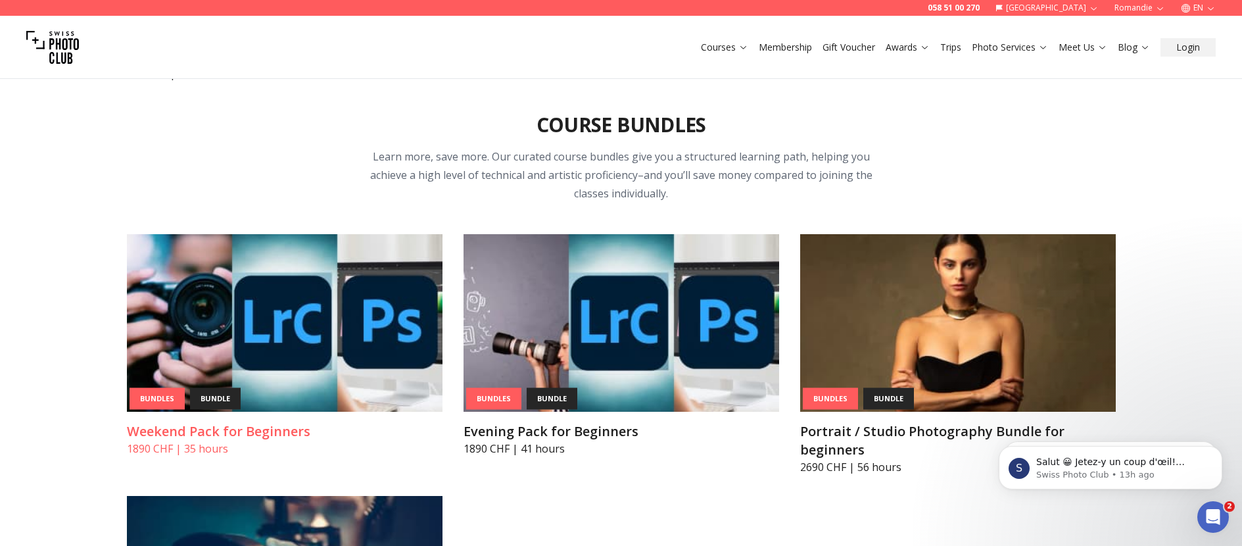
click at [233, 422] on h3 "Weekend Pack for Beginners" at bounding box center [285, 431] width 316 height 18
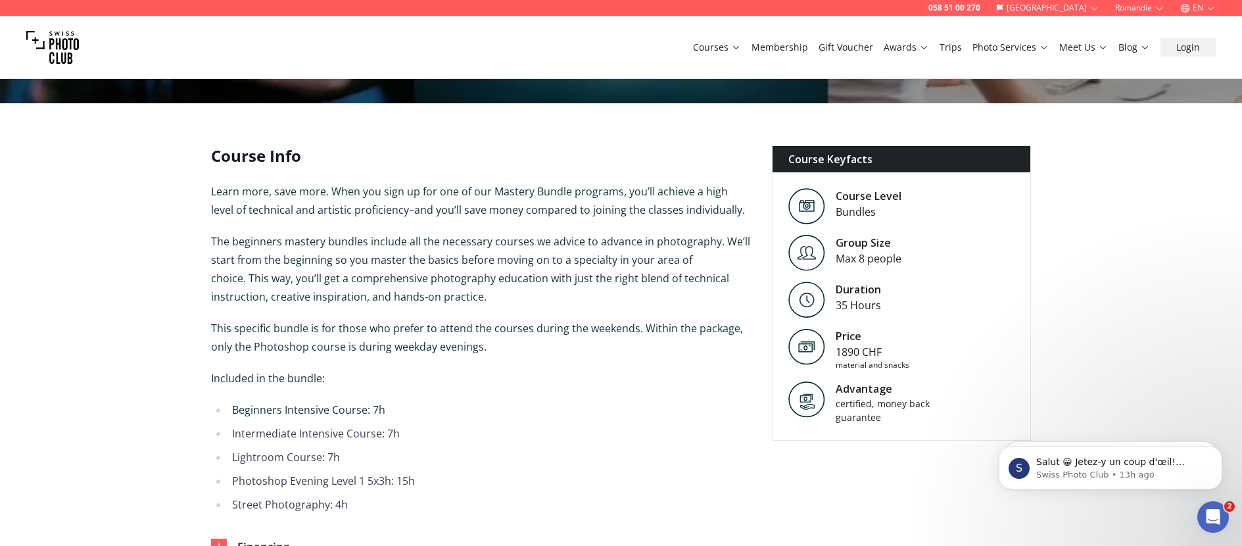
scroll to position [368, 0]
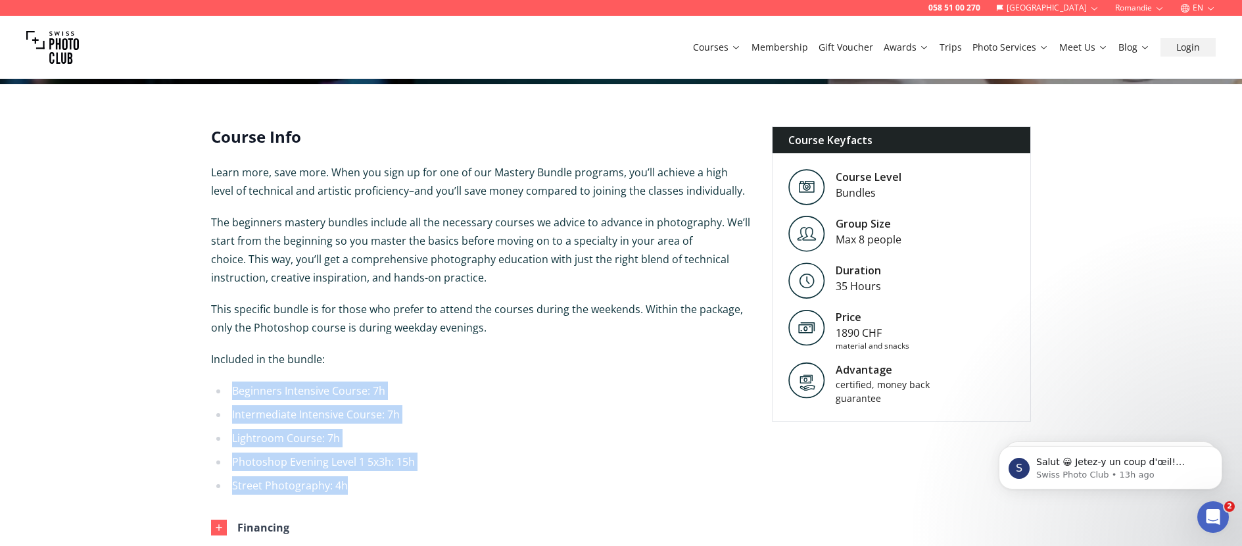
drag, startPoint x: 364, startPoint y: 483, endPoint x: 224, endPoint y: 387, distance: 169.5
click at [224, 387] on ul "Beginners Intensive Course: 7h Intermediate Intensive Course: 7h Lightroom Cour…" at bounding box center [481, 437] width 540 height 113
click at [308, 457] on li "Photoshop Evening Level 1 5x3h: 15h" at bounding box center [489, 461] width 523 height 18
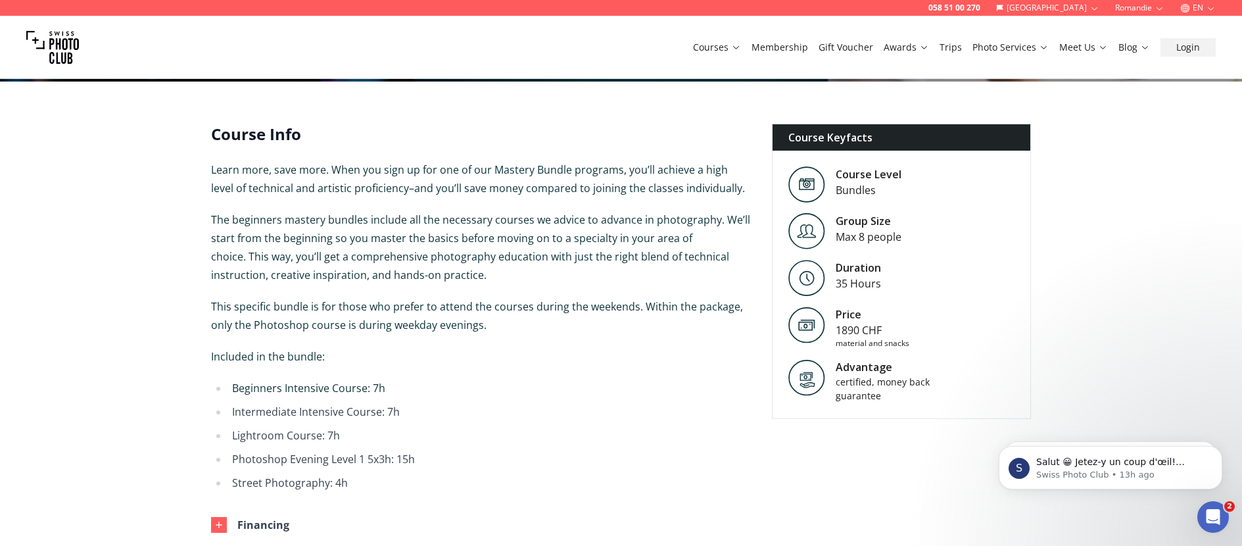
scroll to position [409, 0]
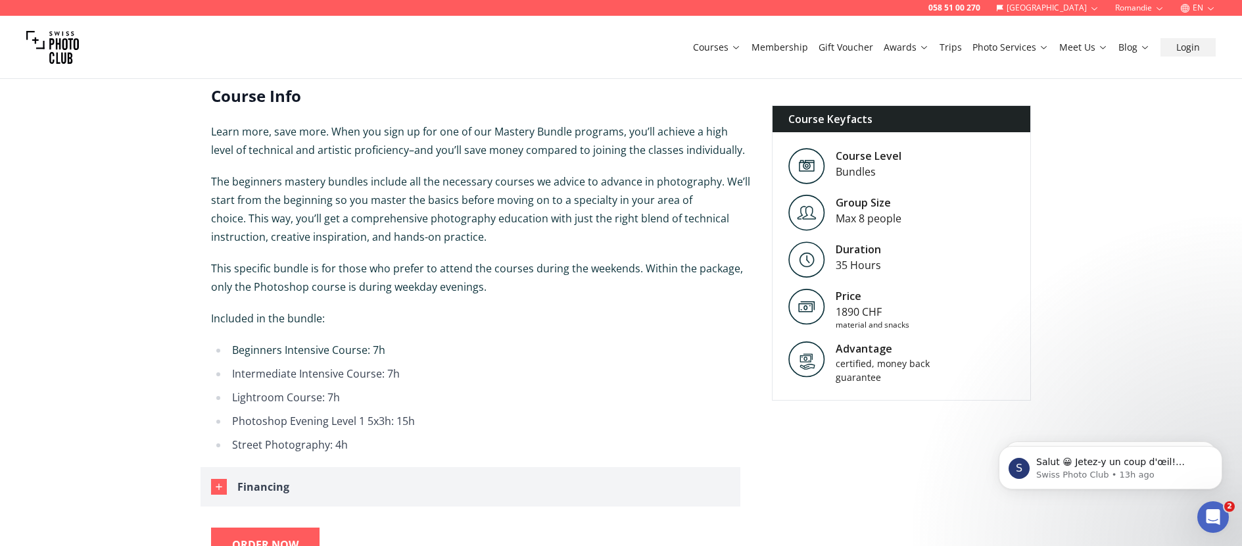
click at [227, 492] on button "Financing" at bounding box center [471, 486] width 540 height 39
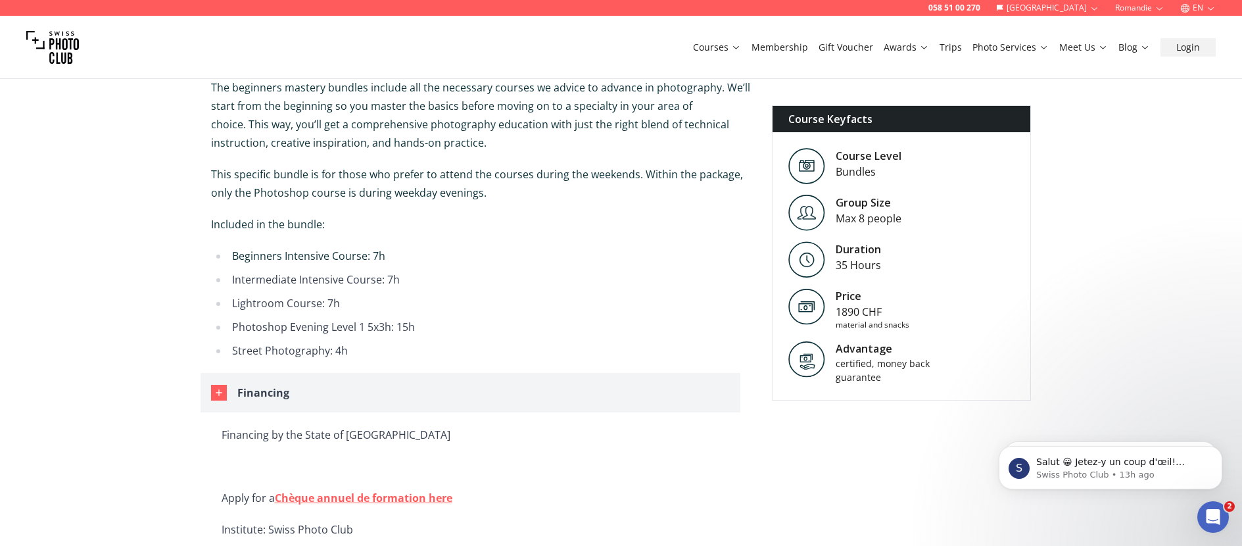
scroll to position [647, 0]
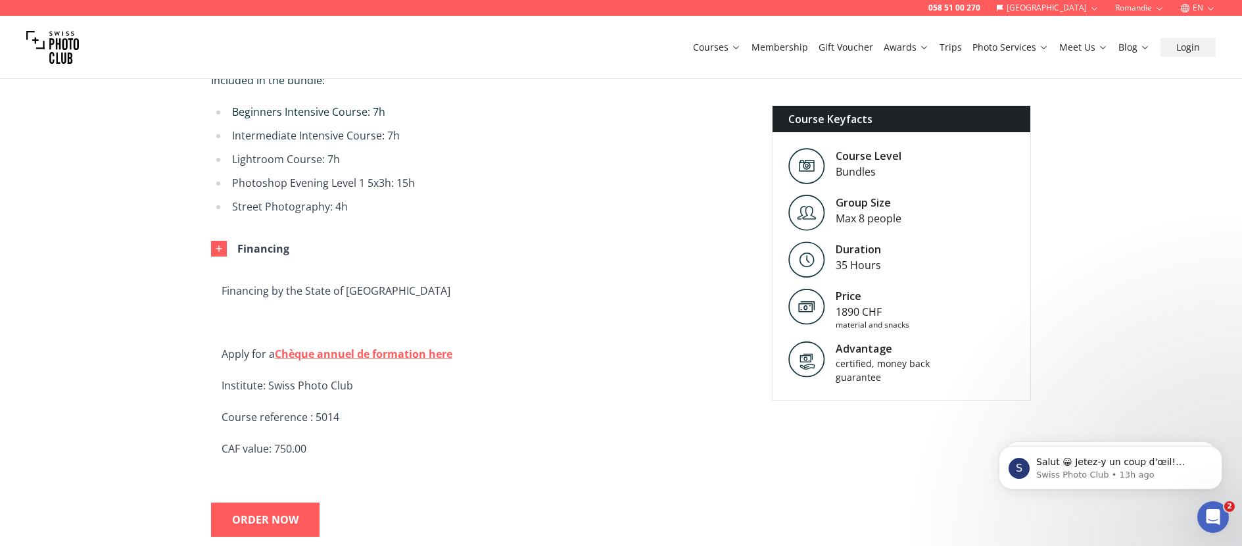
click at [301, 353] on link "Chèque annuel de formation here" at bounding box center [364, 354] width 178 height 14
click at [331, 413] on p "Course reference : 5014" at bounding box center [481, 417] width 519 height 18
copy p "5014"
click at [310, 471] on div "Financing by the State of Geneva Apply for a Chèque annuel de formation here In…" at bounding box center [481, 381] width 519 height 200
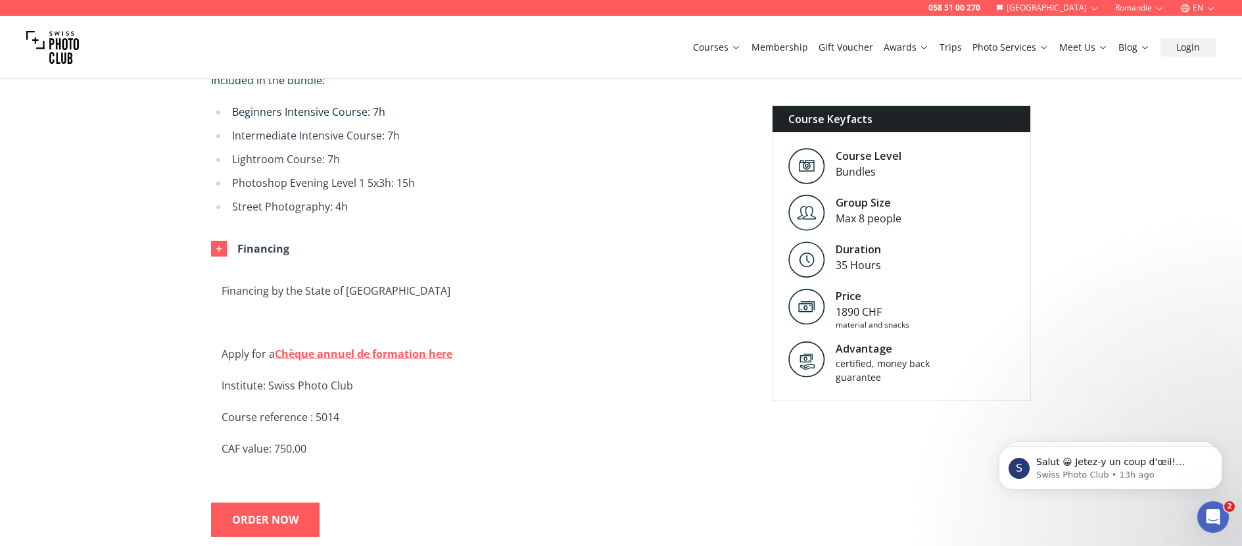
click at [385, 351] on link "Chèque annuel de formation here" at bounding box center [364, 354] width 178 height 14
click at [372, 351] on link "Chèque annuel de formation here" at bounding box center [364, 354] width 178 height 14
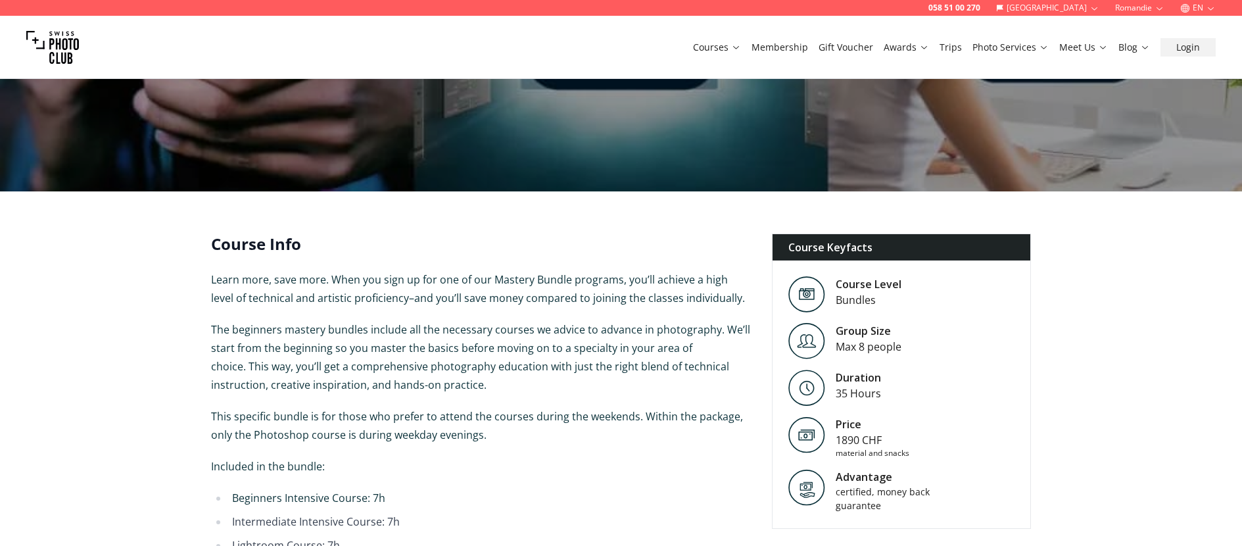
scroll to position [14, 0]
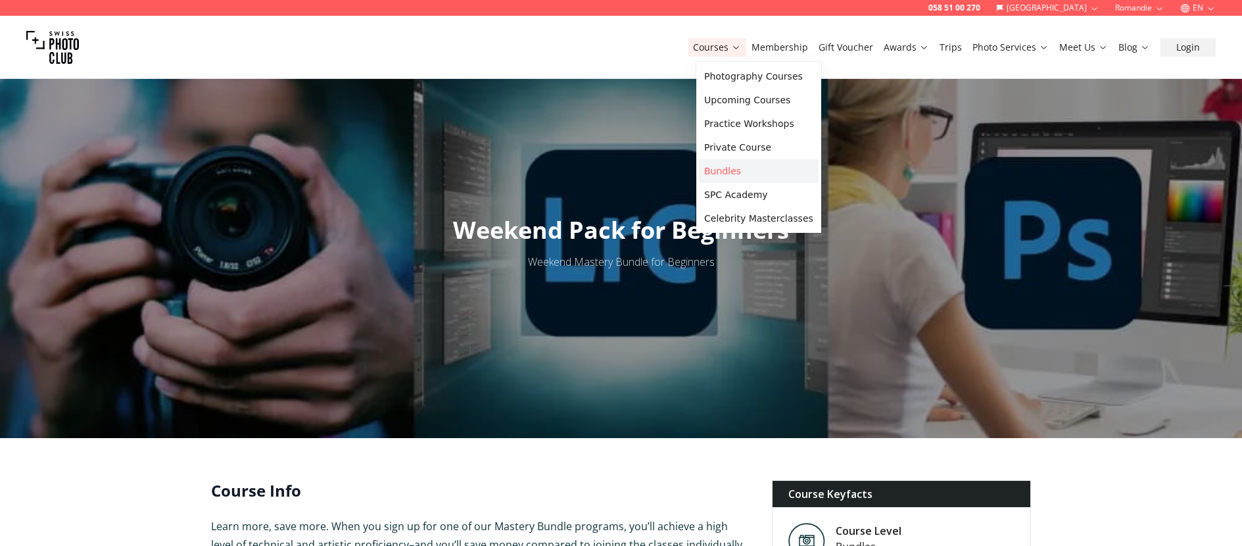
click at [727, 166] on link "Bundles" at bounding box center [759, 171] width 120 height 24
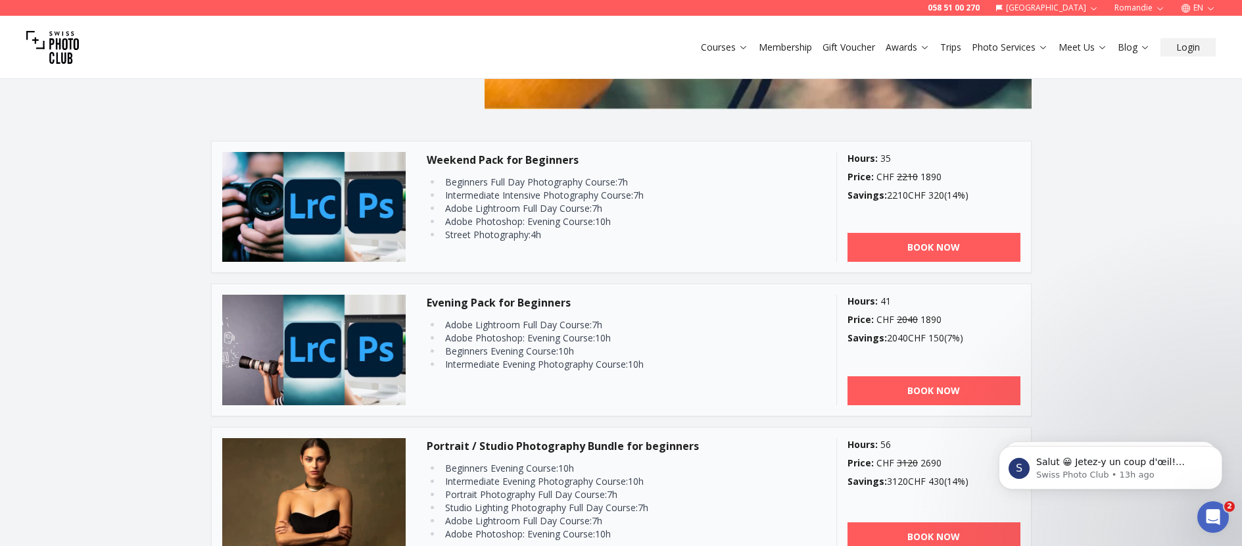
click at [531, 313] on div "Evening Pack for Beginners Adobe Lightroom Full Day Course : 7 h Adobe Photosho…" at bounding box center [621, 350] width 389 height 110
click at [952, 381] on link "BOOK NOW" at bounding box center [934, 390] width 173 height 29
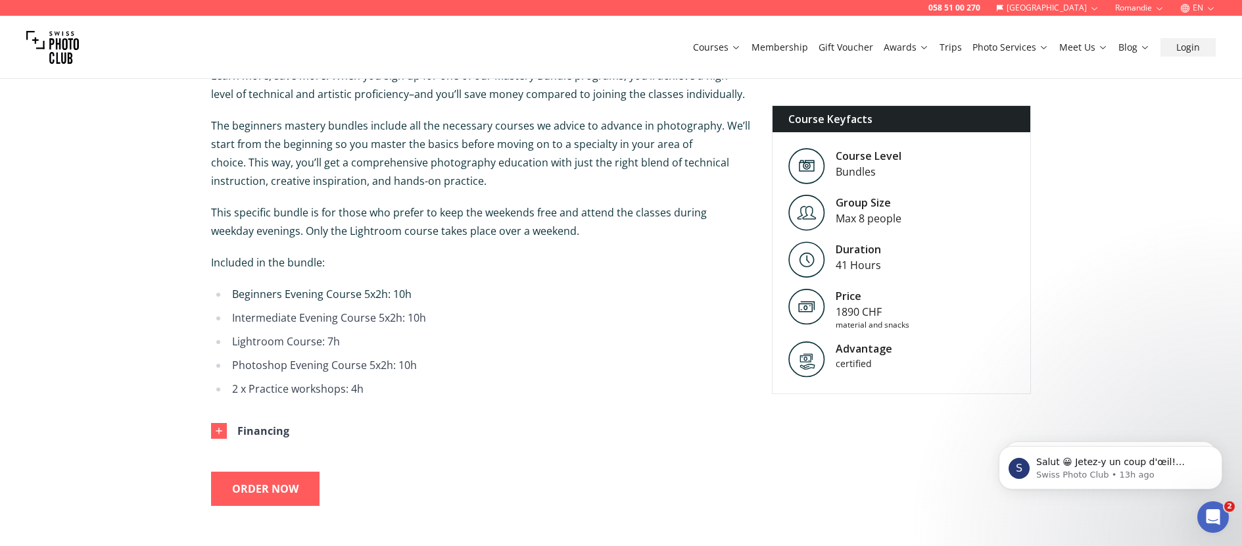
scroll to position [517, 0]
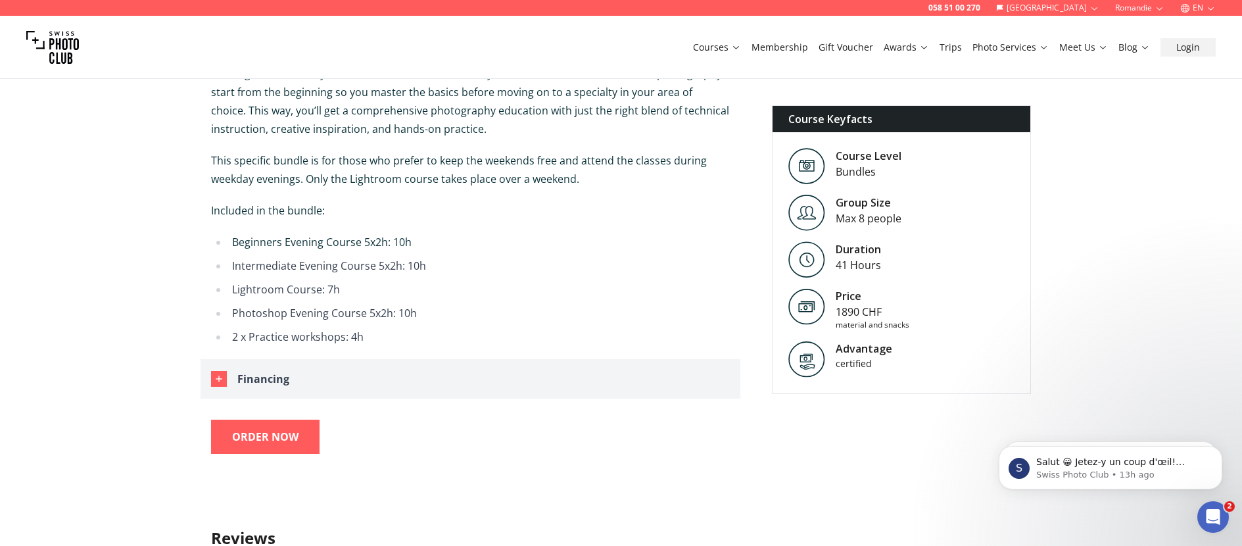
click at [232, 374] on button "Financing" at bounding box center [471, 378] width 540 height 39
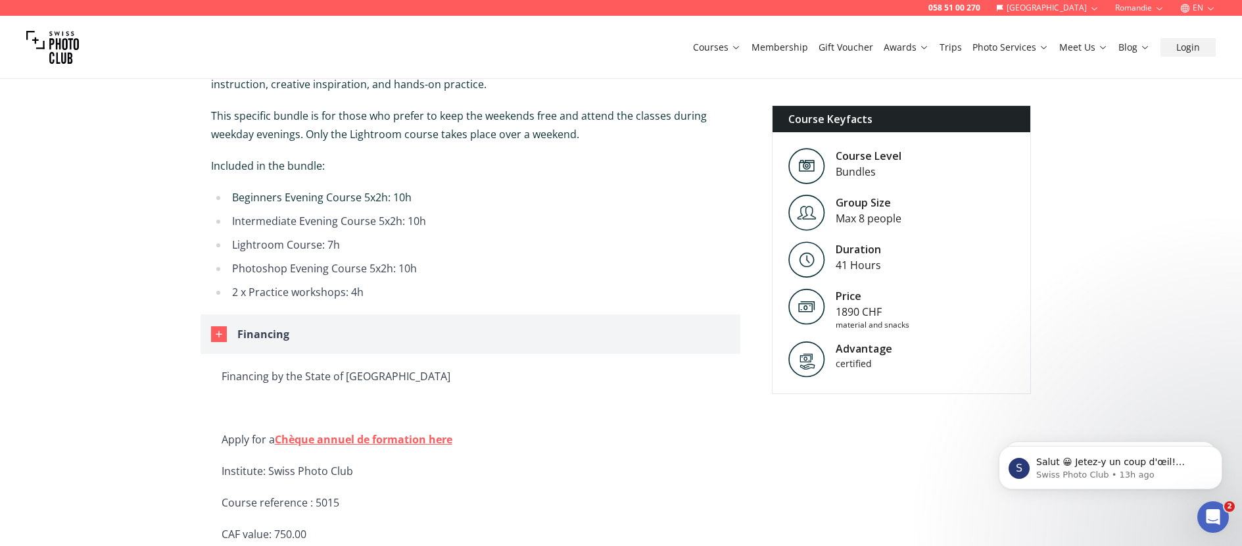
scroll to position [613, 0]
